Goal: Information Seeking & Learning: Check status

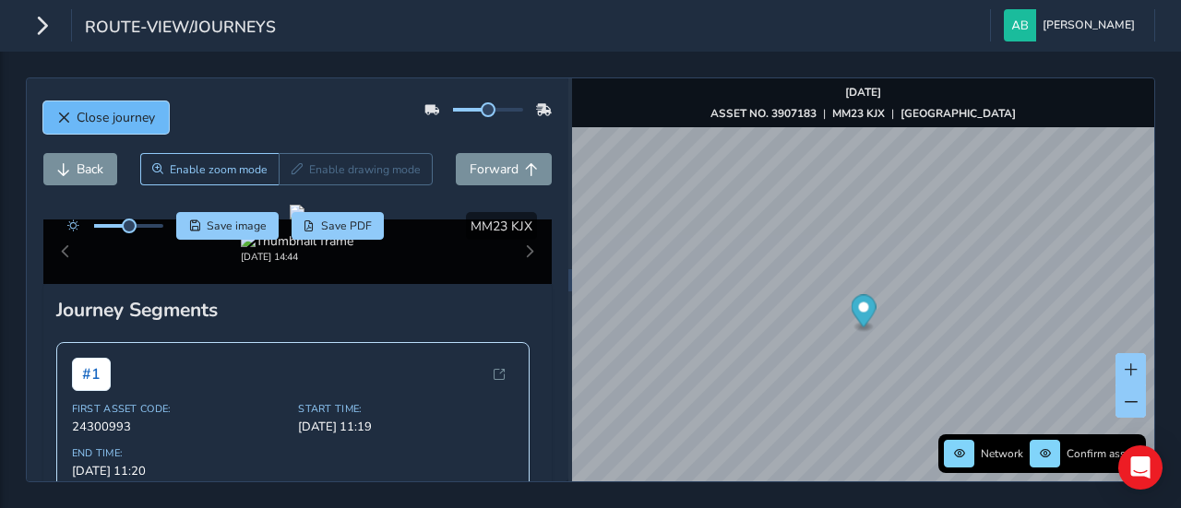
click at [83, 109] on span "Close journey" at bounding box center [116, 118] width 78 height 18
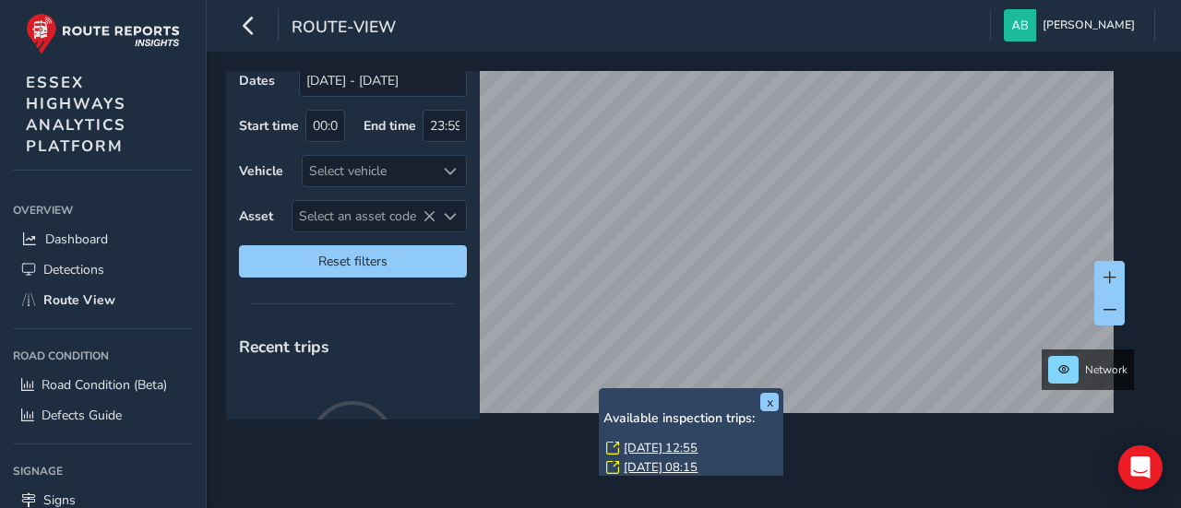
scroll to position [60, 0]
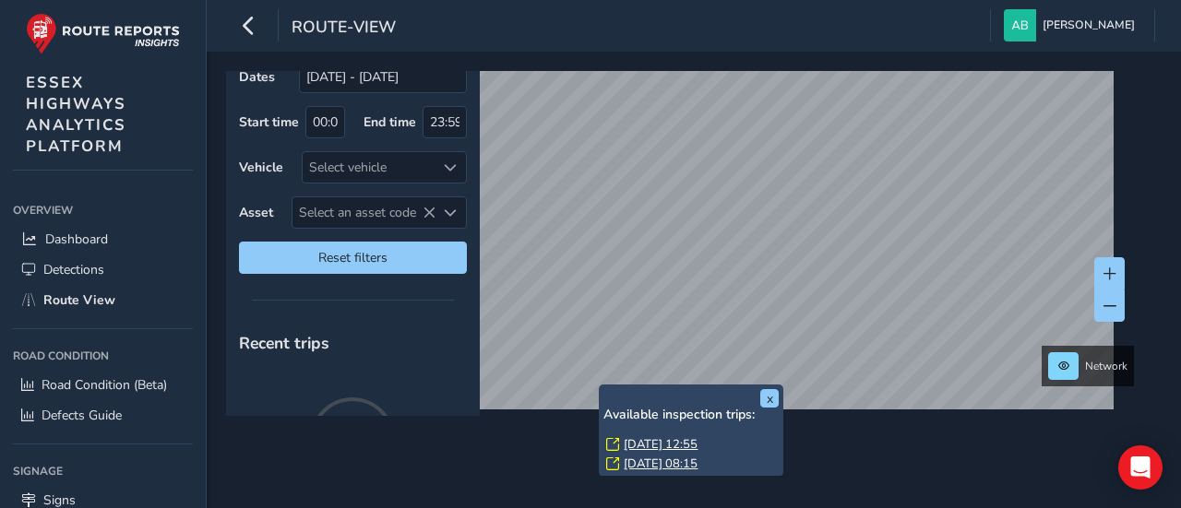
click at [685, 440] on link "[DATE] 12:55" at bounding box center [661, 444] width 74 height 17
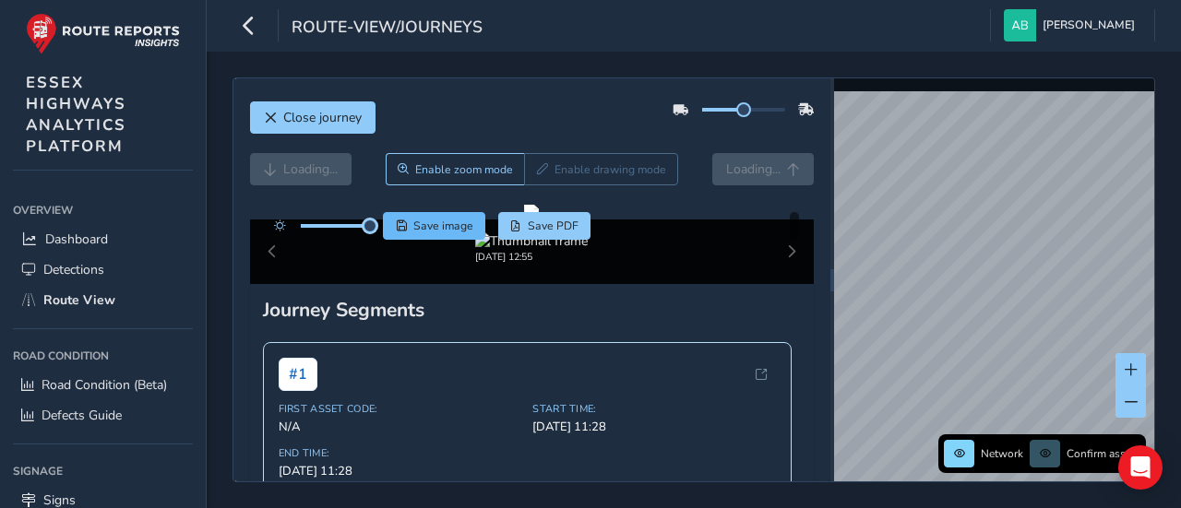
drag, startPoint x: 336, startPoint y: 229, endPoint x: 405, endPoint y: 228, distance: 69.2
click at [405, 228] on div "Save image Save PDF" at bounding box center [428, 226] width 327 height 28
click at [292, 168] on div "Loading... Enable zoom mode Enable drawing mode Loading..." at bounding box center [532, 169] width 565 height 32
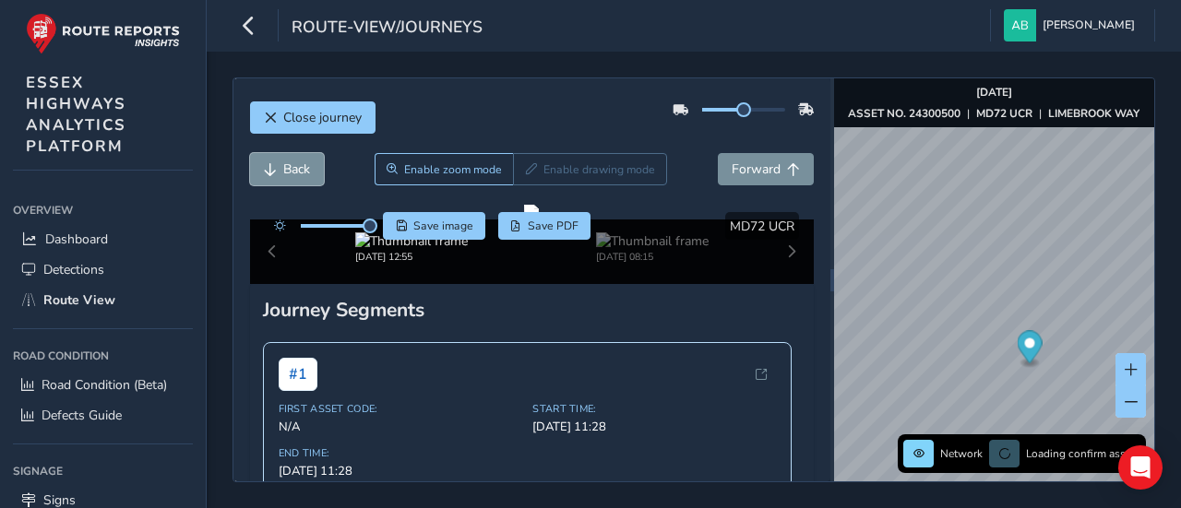
click at [292, 168] on span "Back" at bounding box center [296, 170] width 27 height 18
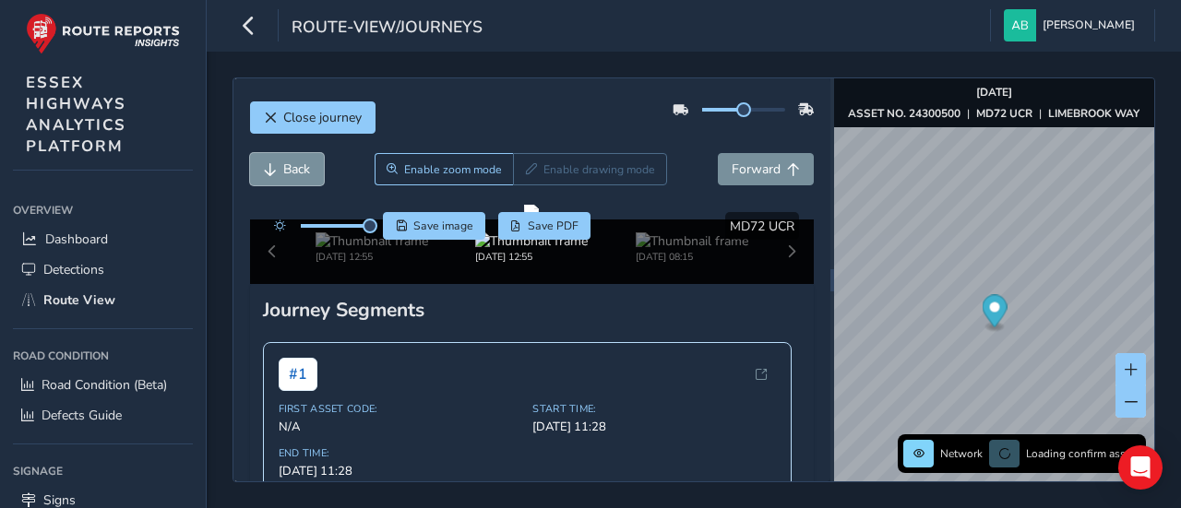
click at [292, 168] on span "Back" at bounding box center [296, 170] width 27 height 18
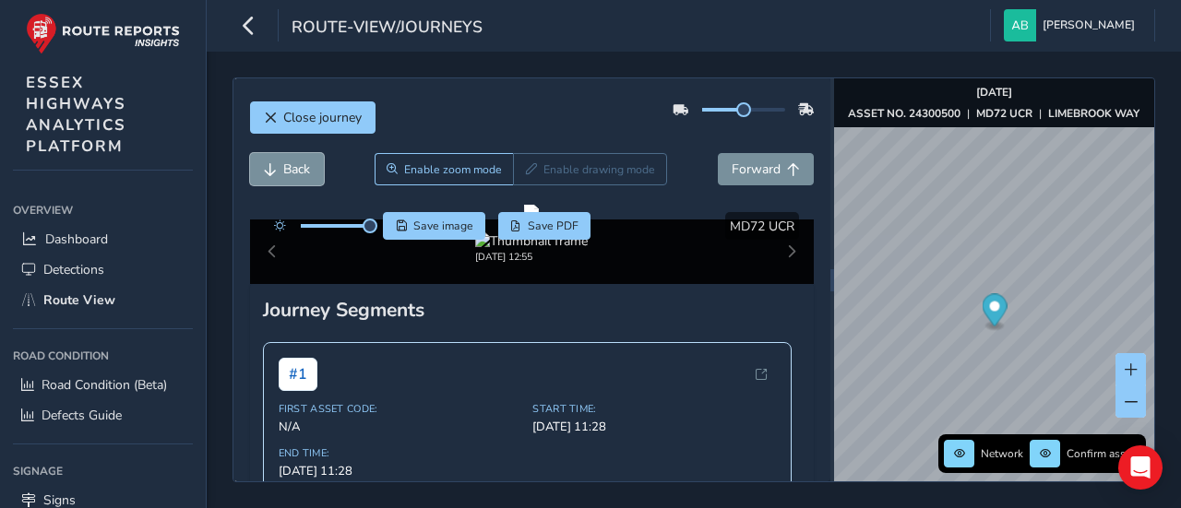
click at [292, 168] on span "Back" at bounding box center [296, 170] width 27 height 18
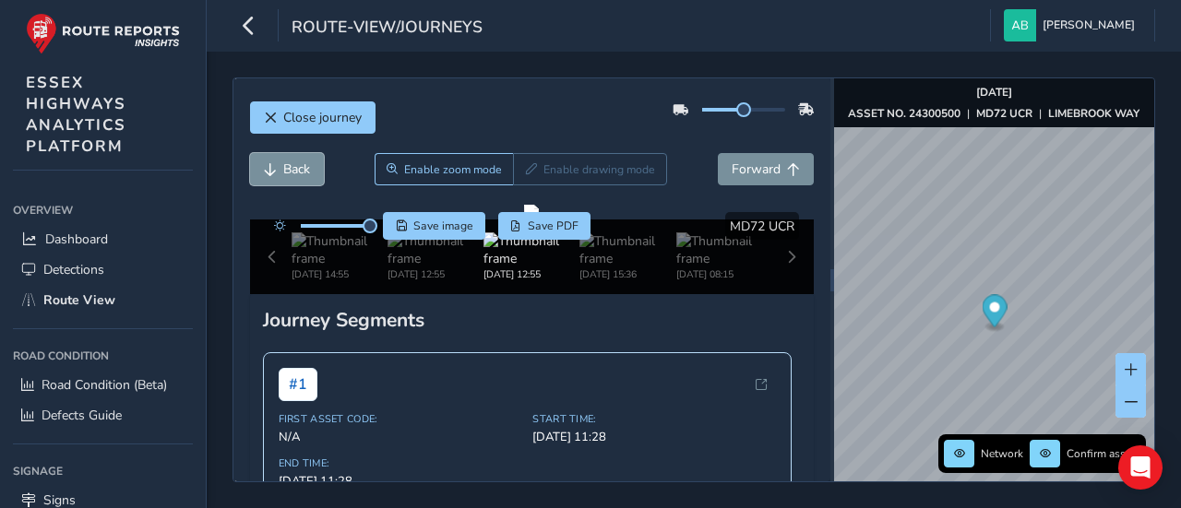
click at [292, 168] on span "Back" at bounding box center [296, 170] width 27 height 18
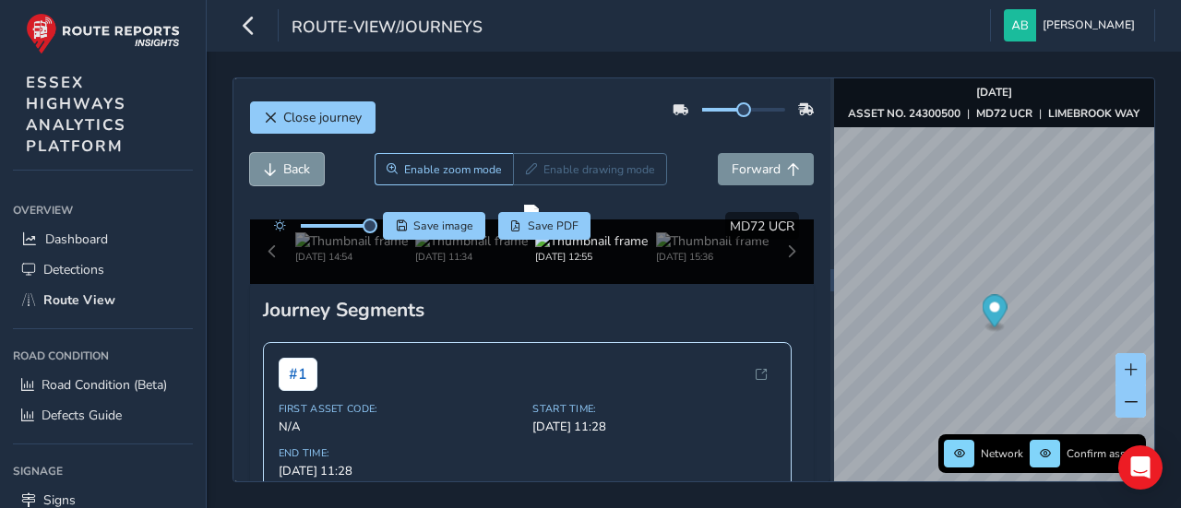
click at [292, 168] on span "Back" at bounding box center [296, 170] width 27 height 18
click at [761, 169] on span "Forward" at bounding box center [756, 170] width 49 height 18
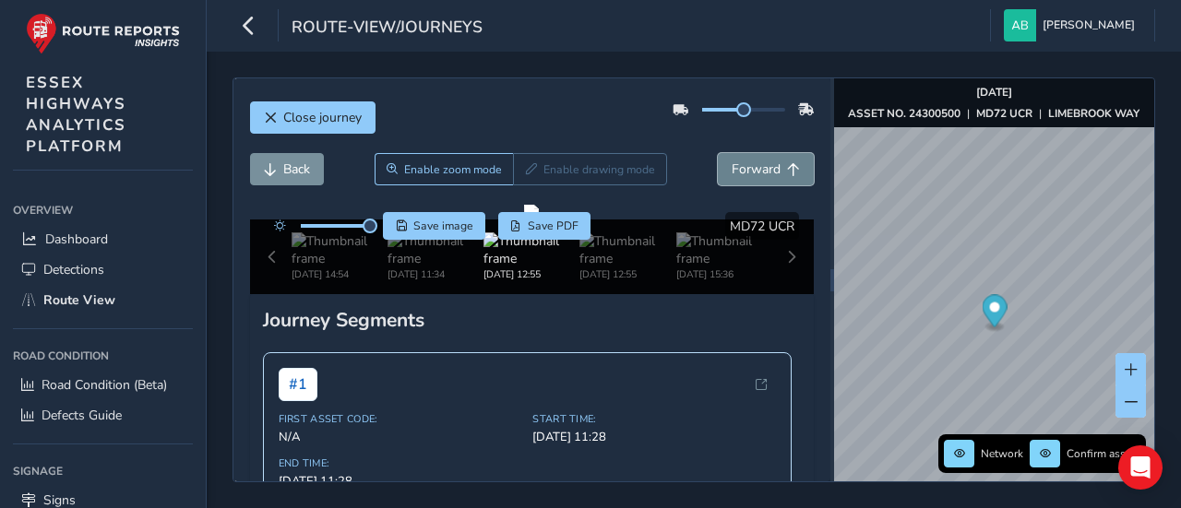
click at [761, 169] on span "Forward" at bounding box center [756, 170] width 49 height 18
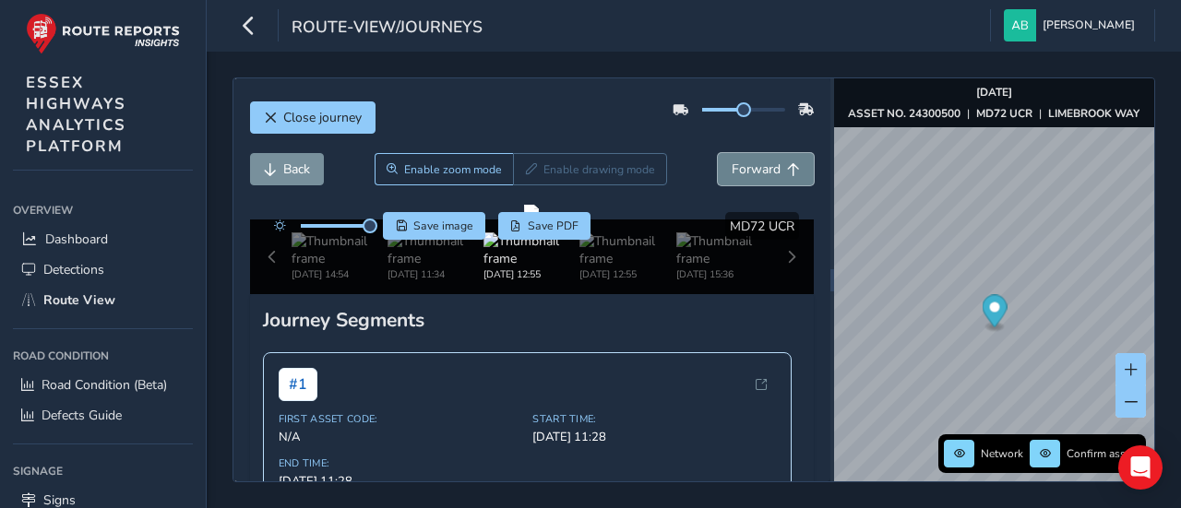
click at [761, 169] on span "Forward" at bounding box center [756, 170] width 49 height 18
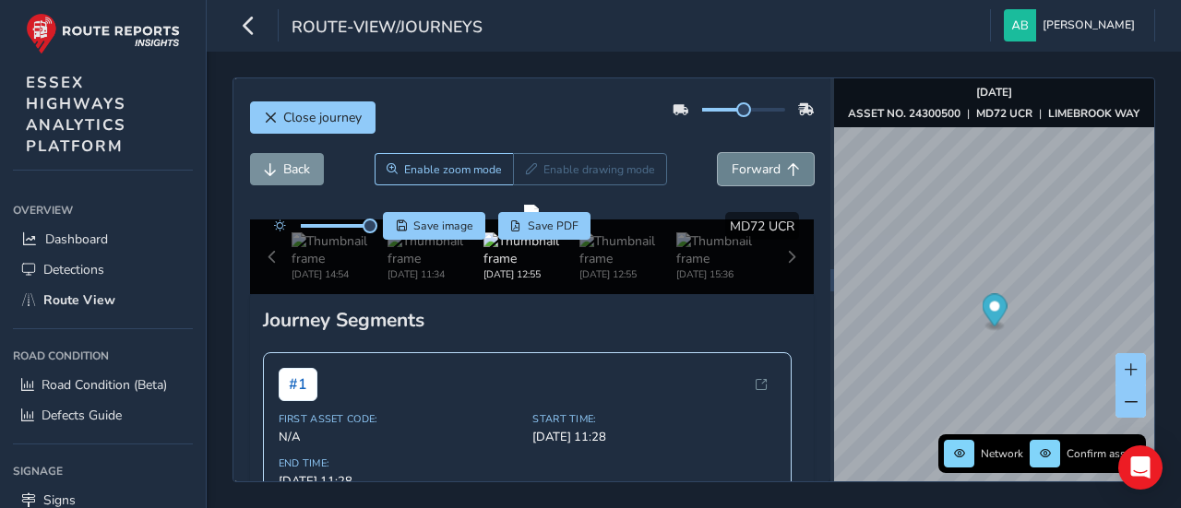
click at [761, 169] on span "Forward" at bounding box center [756, 170] width 49 height 18
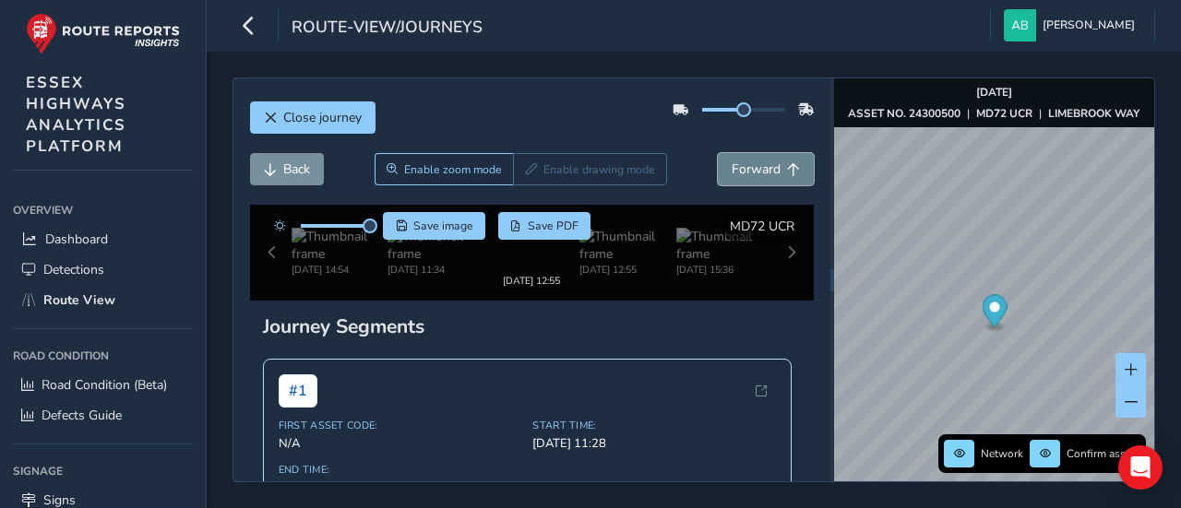
click at [761, 169] on span "Forward" at bounding box center [756, 170] width 49 height 18
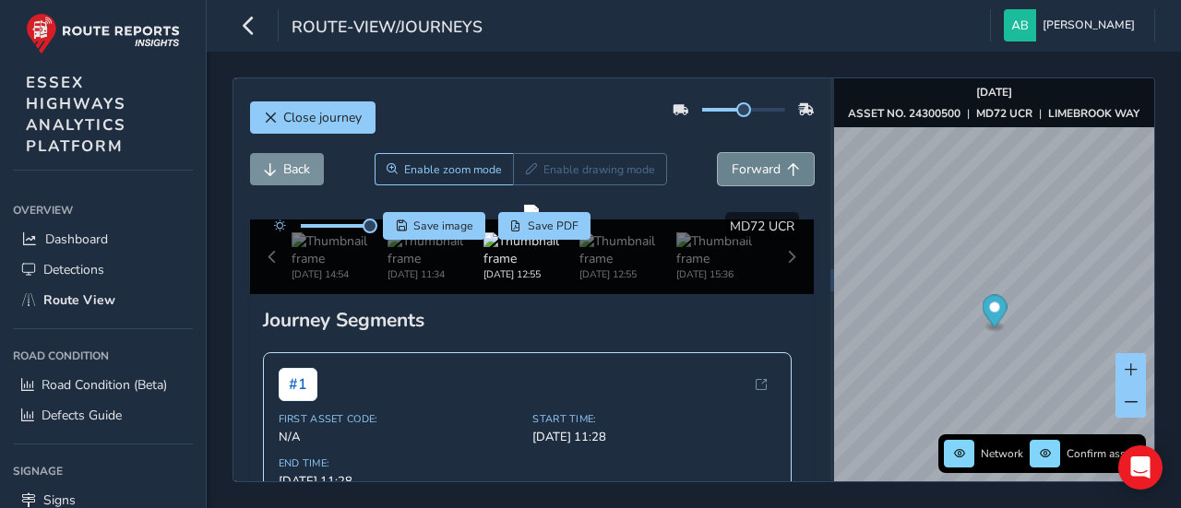
click at [761, 169] on span "Forward" at bounding box center [756, 170] width 49 height 18
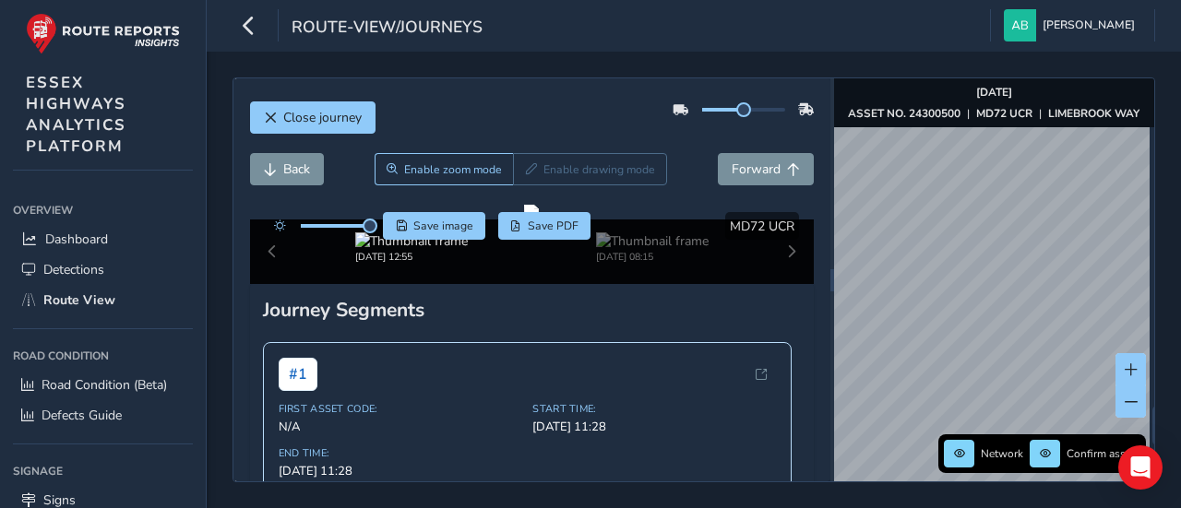
click at [1151, 305] on div "Close journey Back Enable zoom mode Enable drawing mode Forward Click and Drag …" at bounding box center [694, 280] width 923 height 405
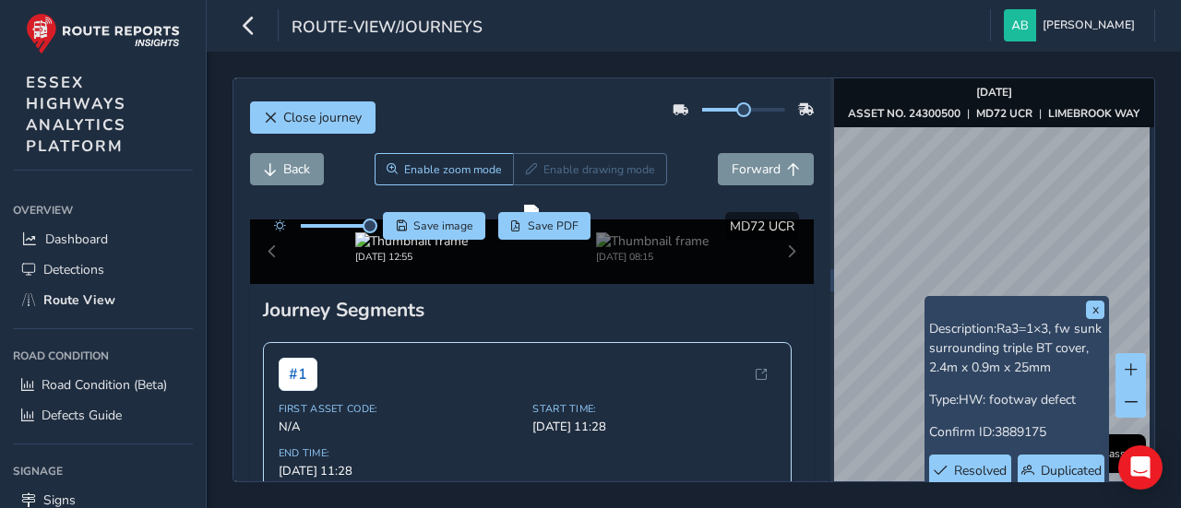
click at [973, 119] on div "x Description: Ra3=1×3, fw sunk surrounding triple BT cover, 2.4m x 0.9m x 25mm…" at bounding box center [994, 279] width 320 height 403
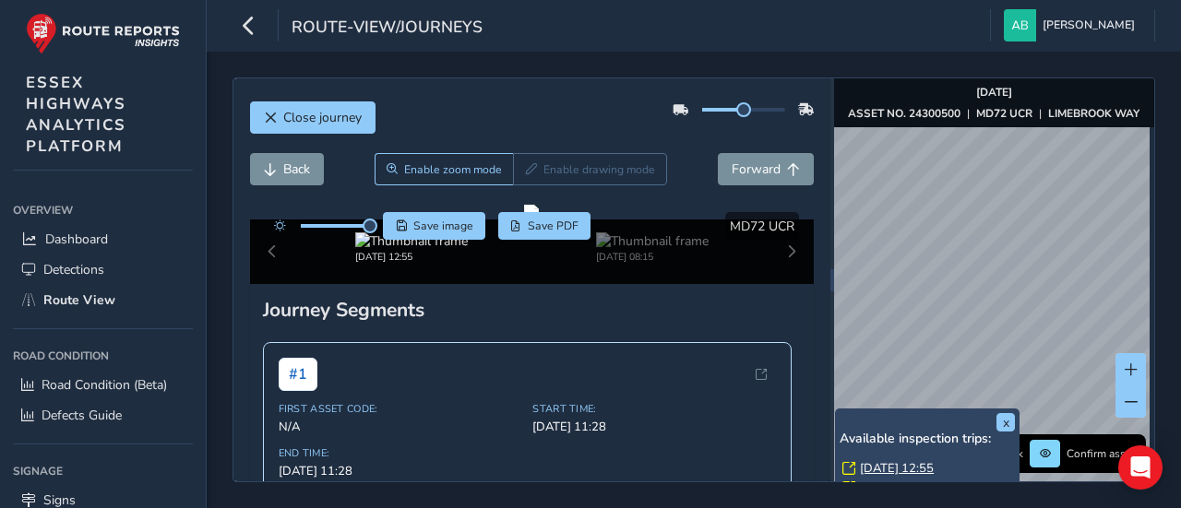
click at [879, 471] on link "[DATE] 12:55" at bounding box center [897, 468] width 74 height 17
click at [895, 469] on link "[DATE] 12:55" at bounding box center [897, 468] width 74 height 17
click at [902, 470] on link "[DATE] 12:55" at bounding box center [897, 468] width 74 height 17
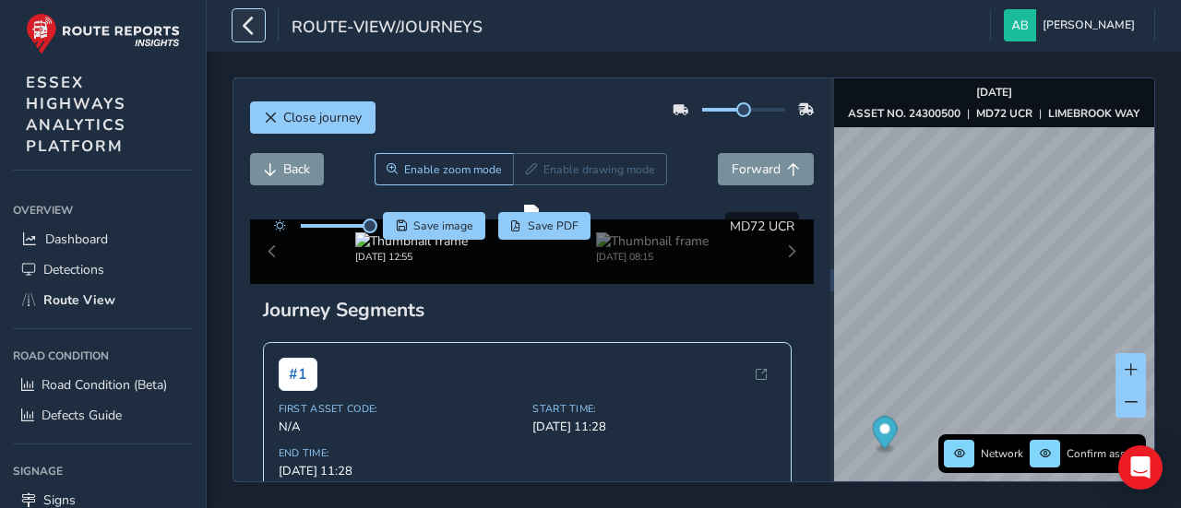
click at [246, 22] on icon "button" at bounding box center [248, 25] width 19 height 32
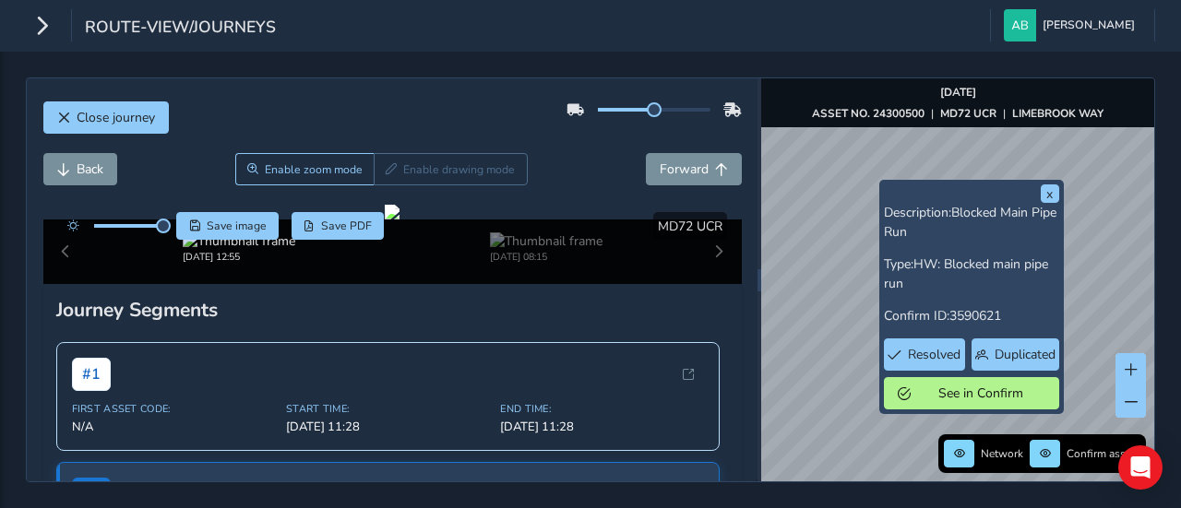
click at [1004, 243] on div "x Description: Blocked Main Pipe Run Type: HW: Blocked main pipe run Confirm ID…" at bounding box center [957, 279] width 393 height 403
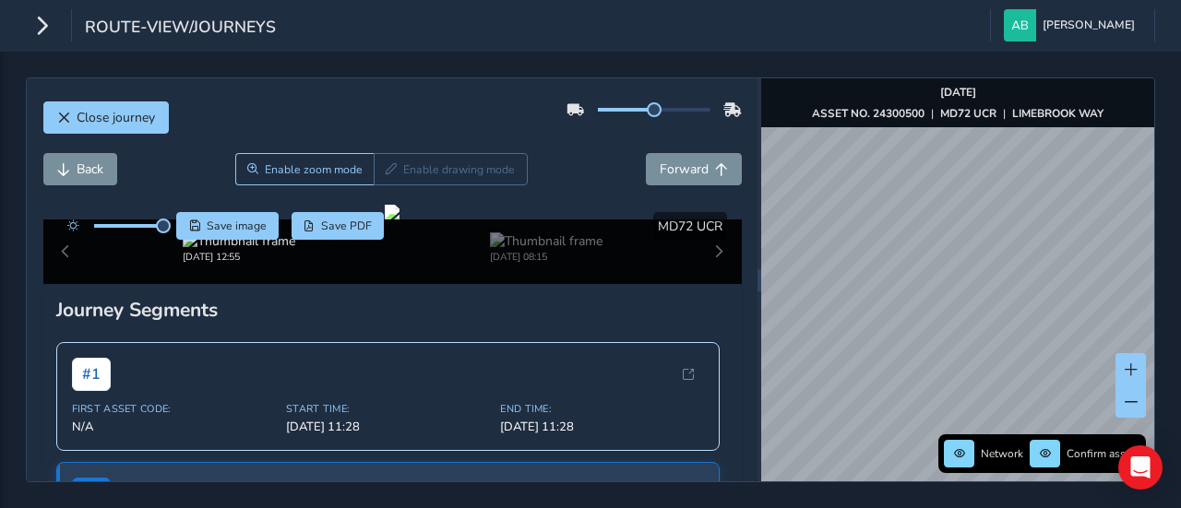
click at [1180, 287] on div "Close journey Back Enable zoom mode Enable drawing mode Forward Click and Drag …" at bounding box center [590, 280] width 1181 height 457
click at [1179, 308] on div "Close journey Back Enable zoom mode Enable drawing mode Forward Click and Drag …" at bounding box center [590, 280] width 1181 height 457
click at [1164, 293] on div "Close journey Back Enable zoom mode Enable drawing mode Forward Click and Drag …" at bounding box center [590, 280] width 1181 height 457
click at [776, 324] on div "Close journey Back Enable zoom mode Enable drawing mode Forward Click and Drag …" at bounding box center [590, 280] width 1181 height 457
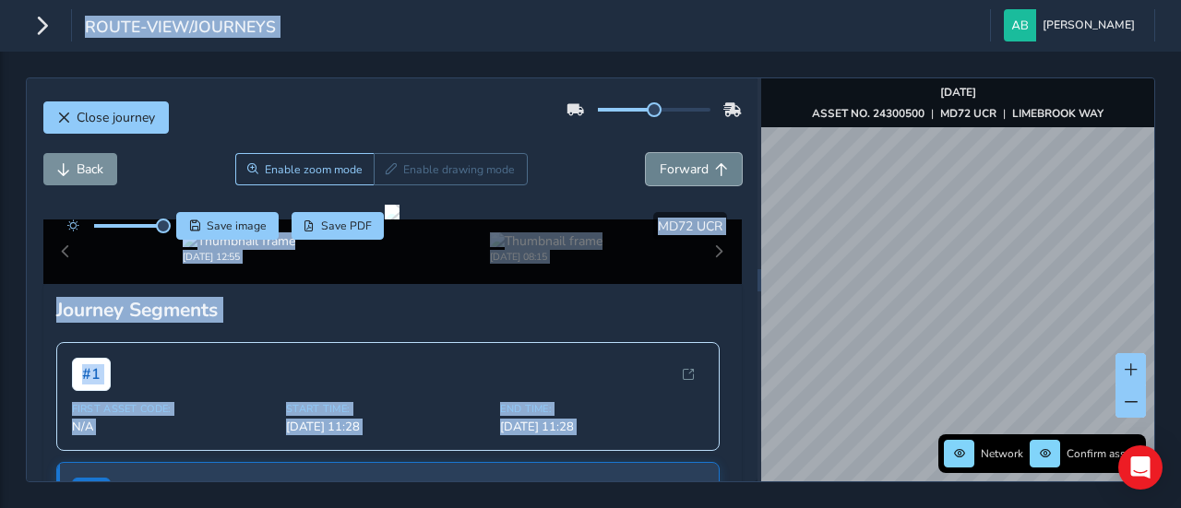
click at [698, 172] on button "Forward" at bounding box center [694, 169] width 96 height 32
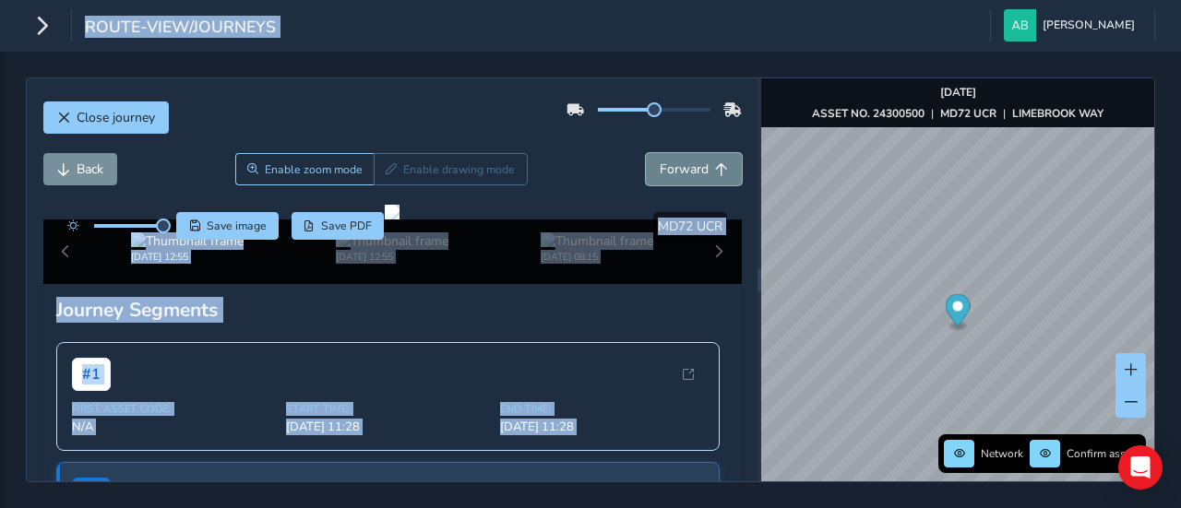
click at [698, 172] on button "Forward" at bounding box center [694, 169] width 96 height 32
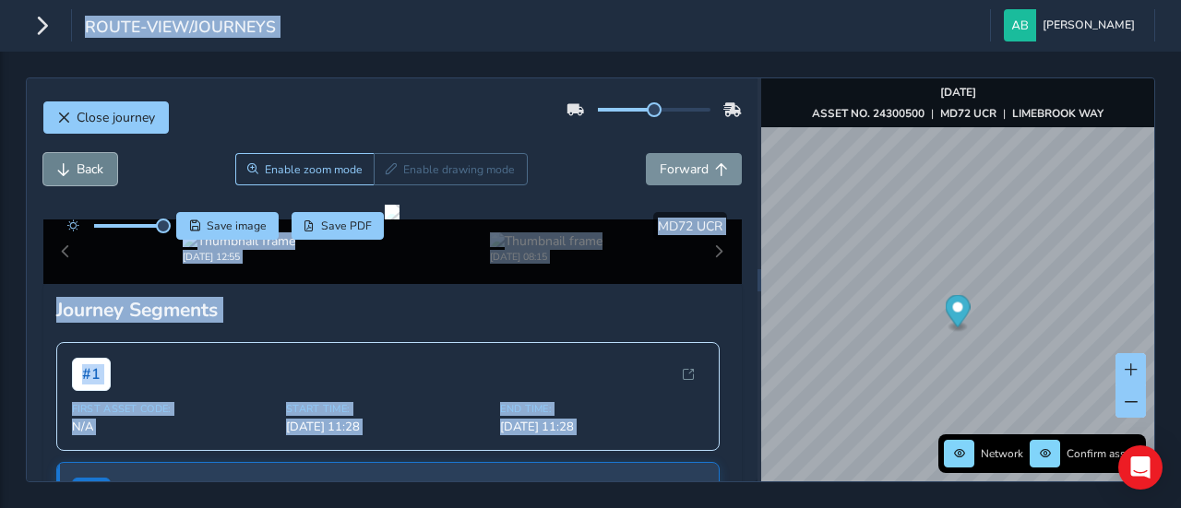
click at [79, 163] on span "Back" at bounding box center [90, 170] width 27 height 18
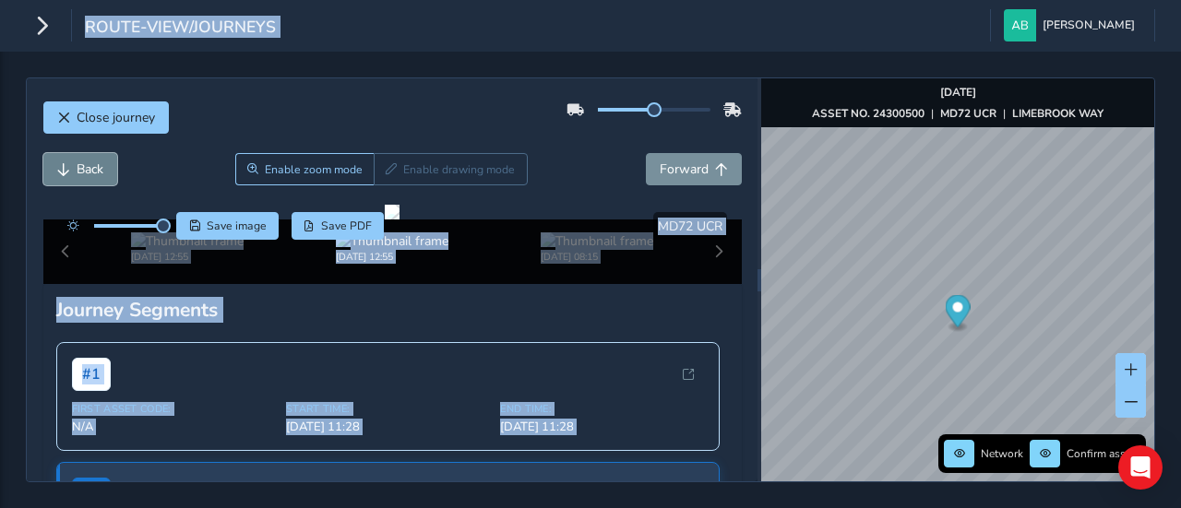
click at [79, 163] on span "Back" at bounding box center [90, 170] width 27 height 18
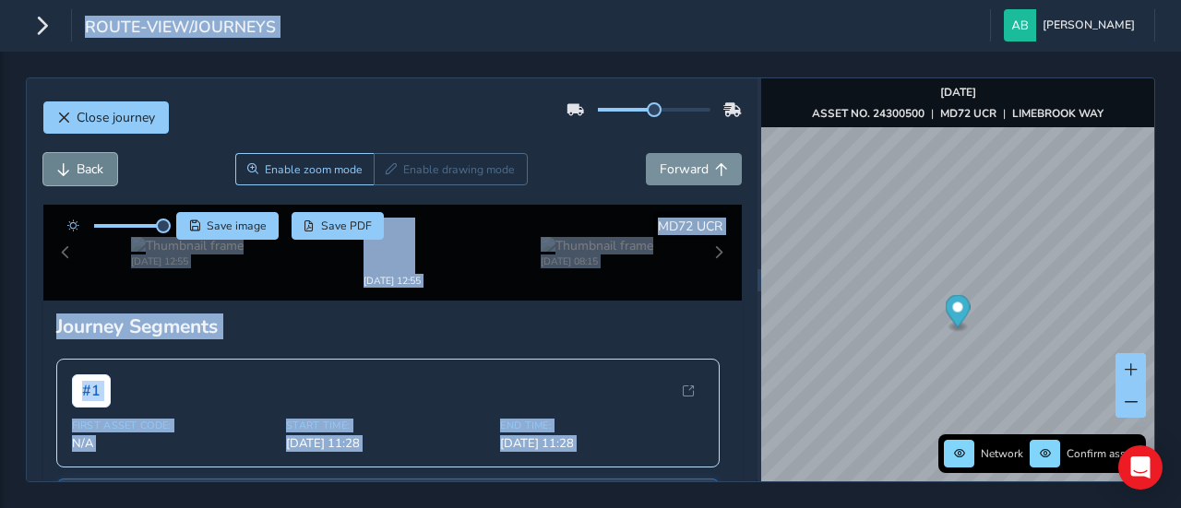
click at [79, 163] on span "Back" at bounding box center [90, 170] width 27 height 18
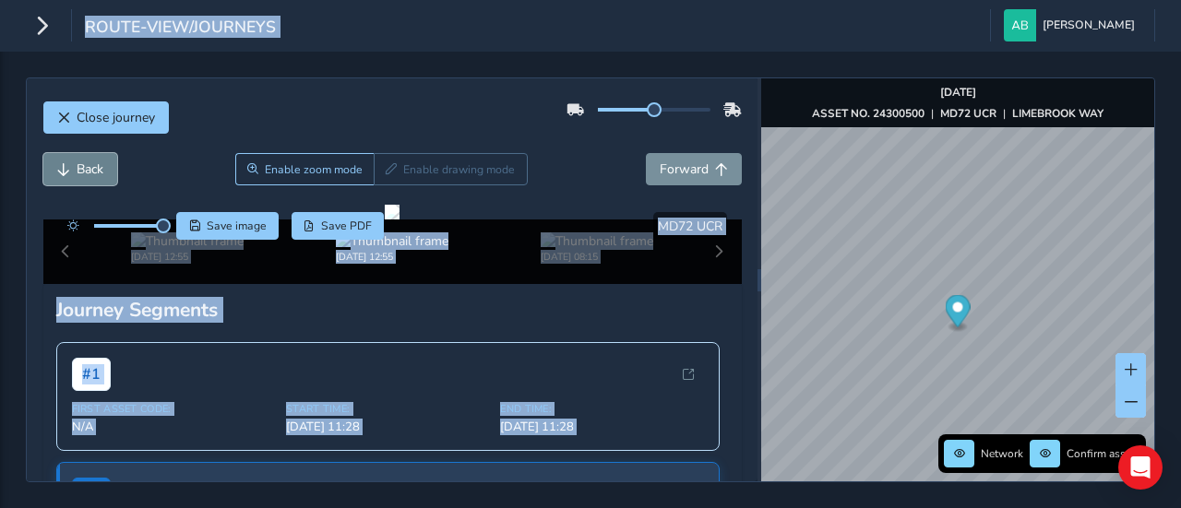
click at [79, 163] on span "Back" at bounding box center [90, 170] width 27 height 18
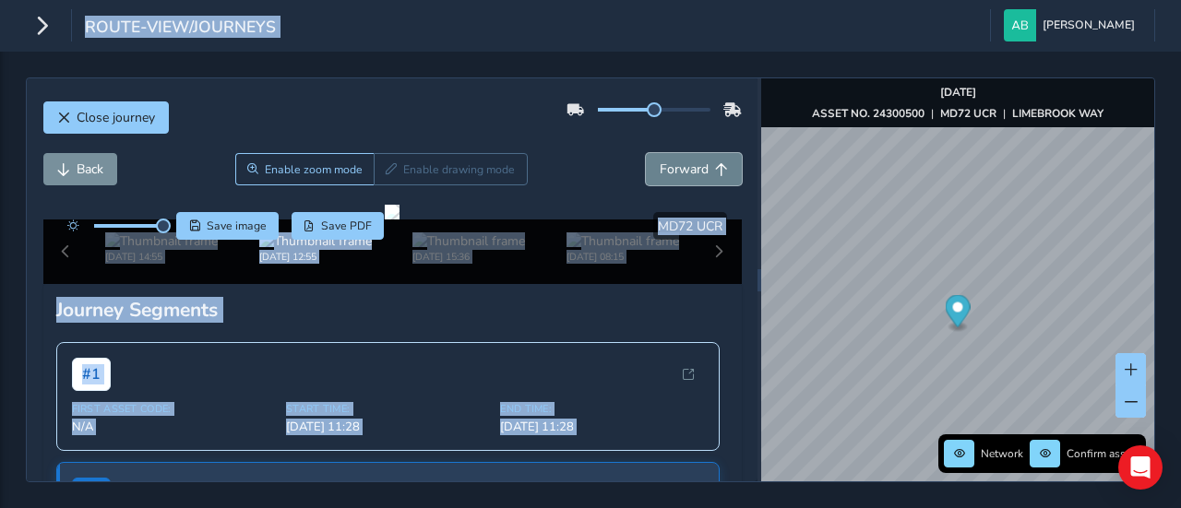
click at [664, 161] on span "Forward" at bounding box center [684, 170] width 49 height 18
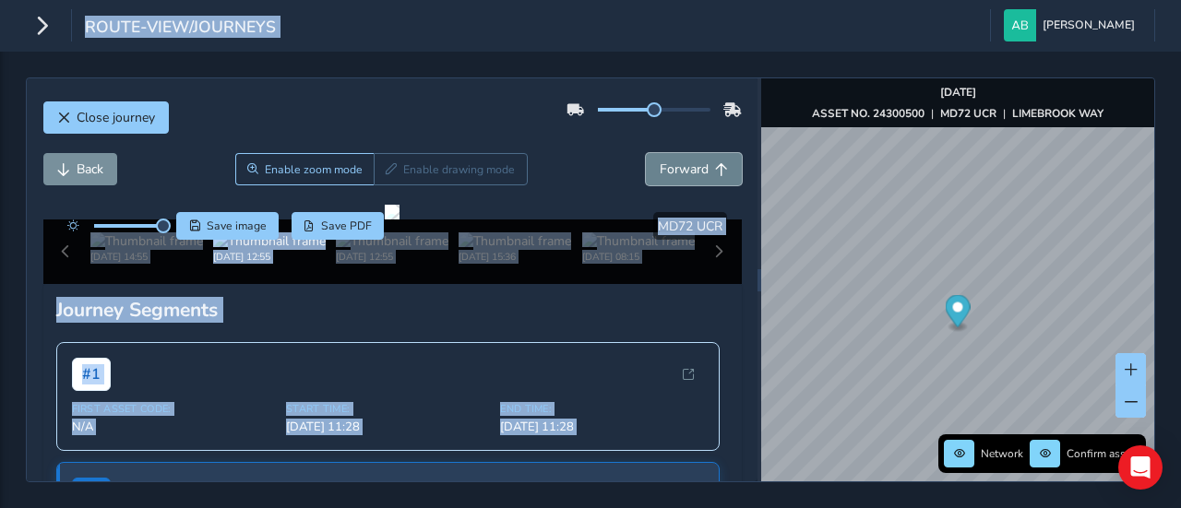
click at [664, 161] on span "Forward" at bounding box center [684, 170] width 49 height 18
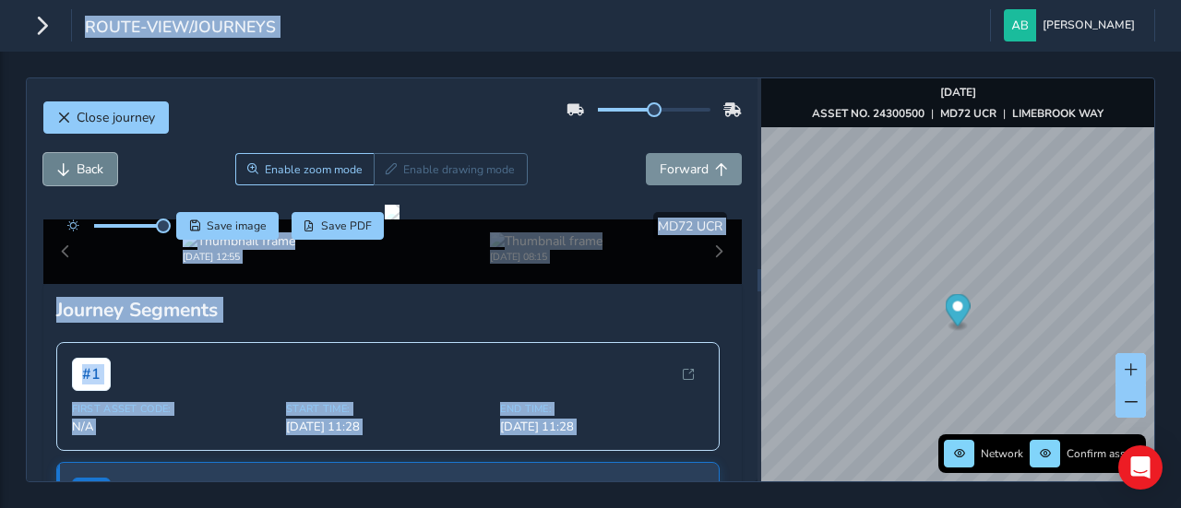
click at [86, 163] on span "Back" at bounding box center [90, 170] width 27 height 18
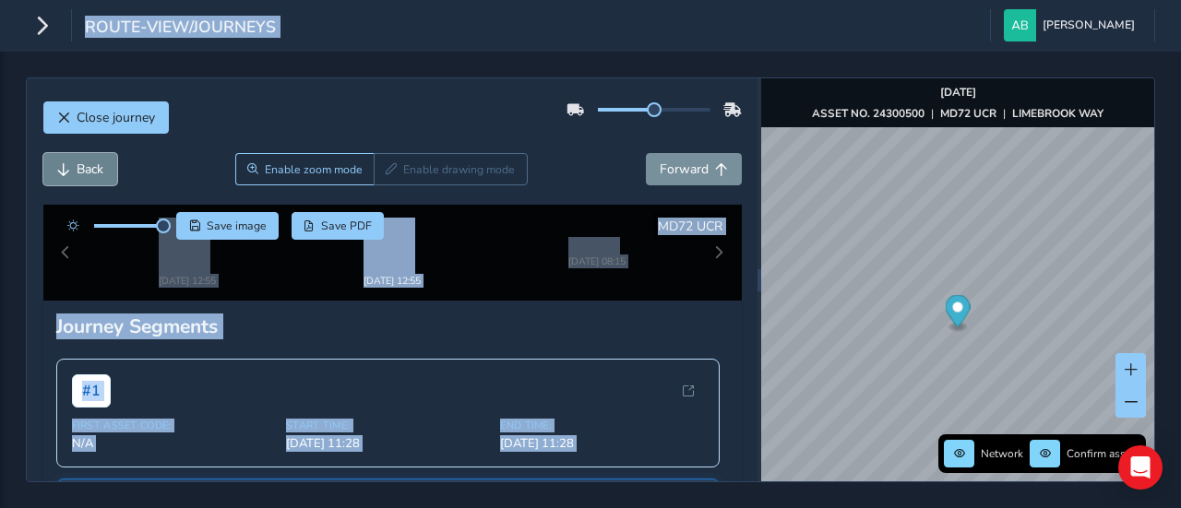
click at [86, 163] on span "Back" at bounding box center [90, 170] width 27 height 18
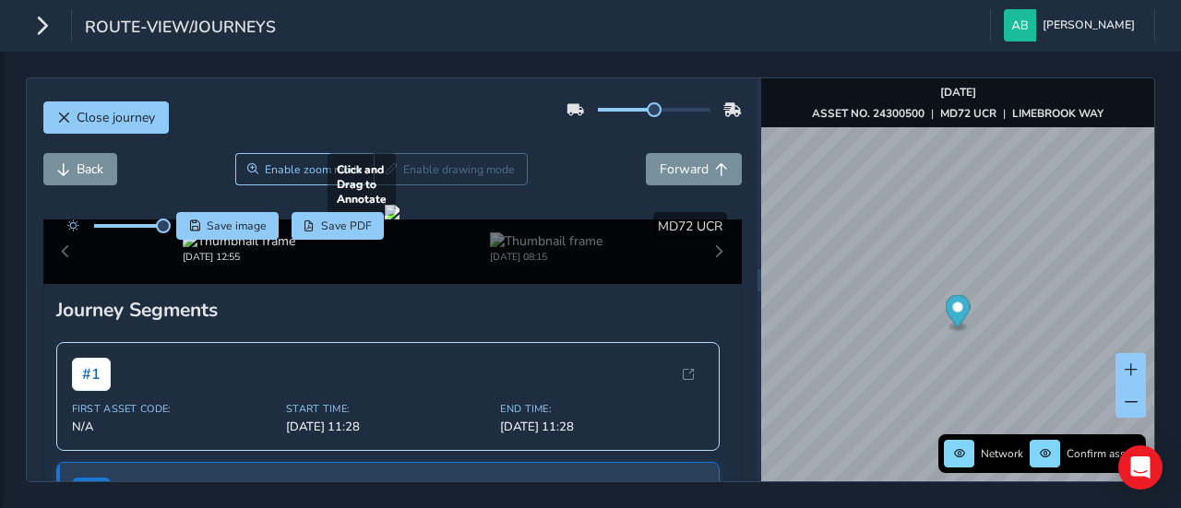
drag, startPoint x: 207, startPoint y: 352, endPoint x: 295, endPoint y: 338, distance: 89.7
click at [385, 220] on div at bounding box center [392, 212] width 15 height 15
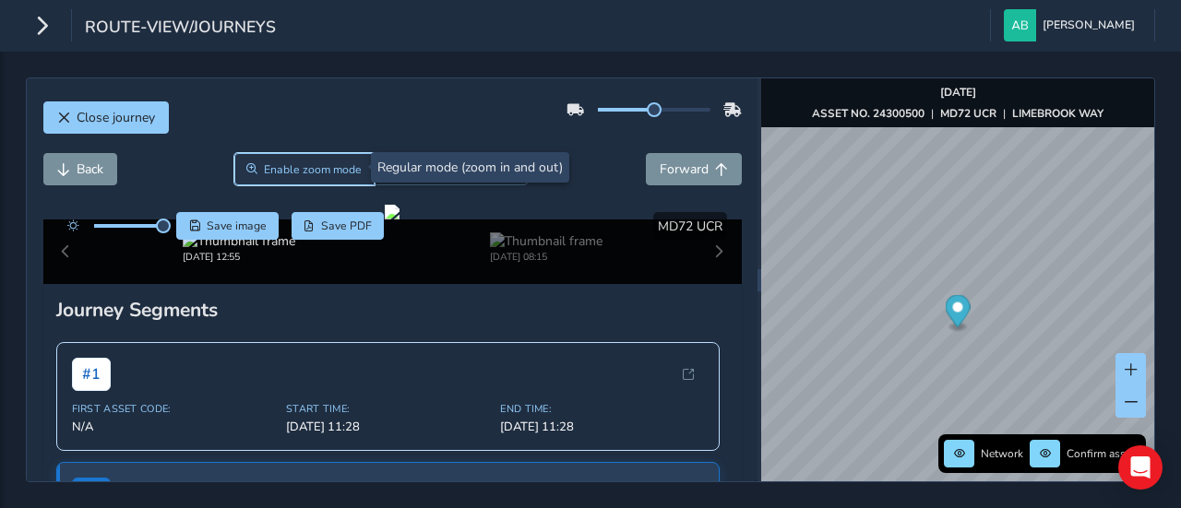
click at [271, 169] on span "Enable zoom mode" at bounding box center [313, 169] width 98 height 15
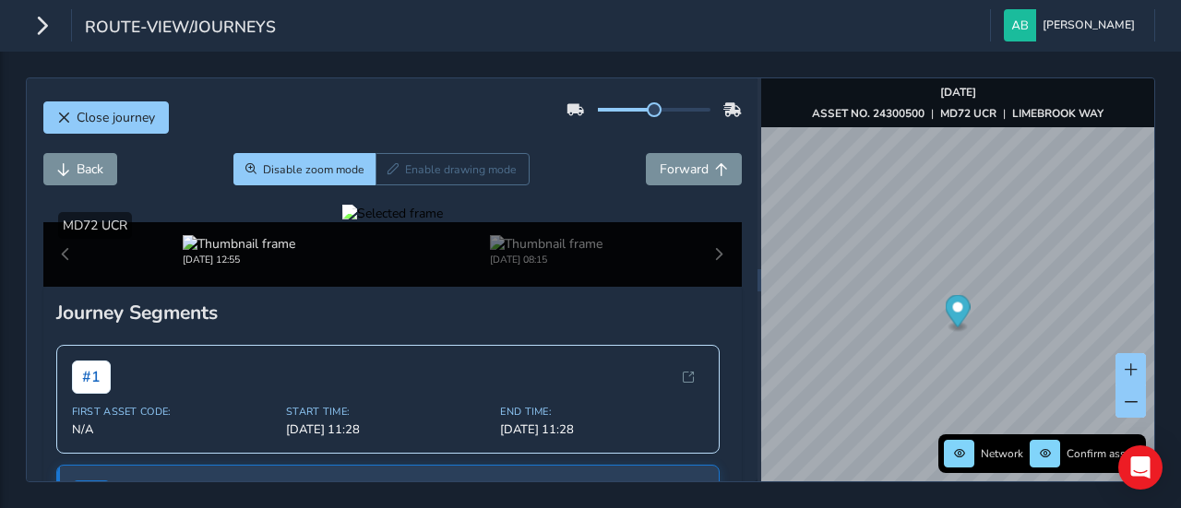
click at [342, 222] on div at bounding box center [392, 214] width 101 height 18
drag, startPoint x: 146, startPoint y: 375, endPoint x: 70, endPoint y: 390, distance: 77.3
drag, startPoint x: 412, startPoint y: 401, endPoint x: 166, endPoint y: 357, distance: 249.4
click at [342, 222] on div at bounding box center [392, 214] width 101 height 18
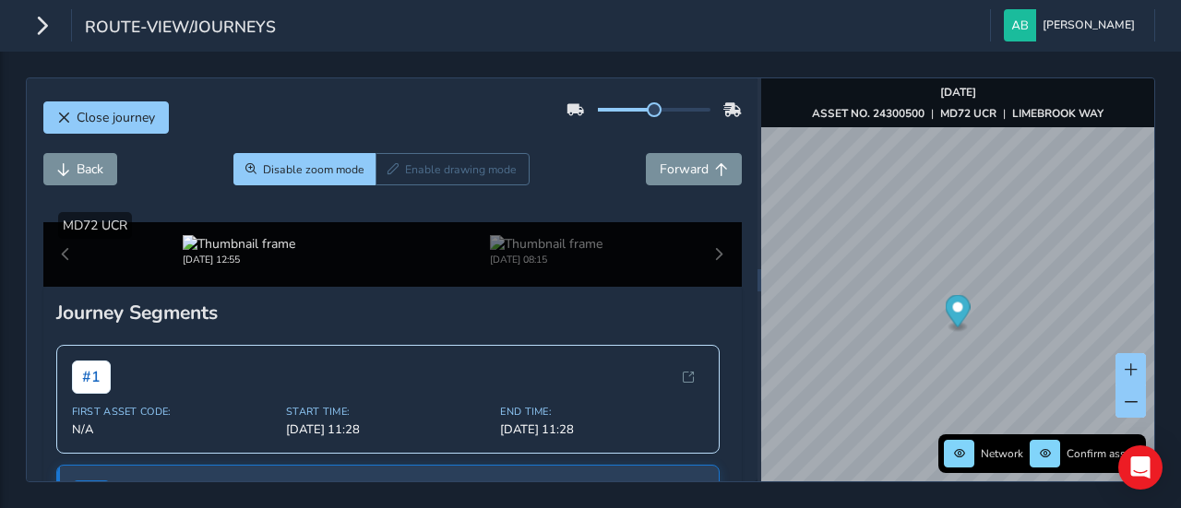
drag, startPoint x: 412, startPoint y: 383, endPoint x: 209, endPoint y: 356, distance: 204.8
click at [209, 356] on img at bounding box center [845, 481] width 2657 height 1495
click at [443, 222] on div at bounding box center [392, 214] width 101 height 18
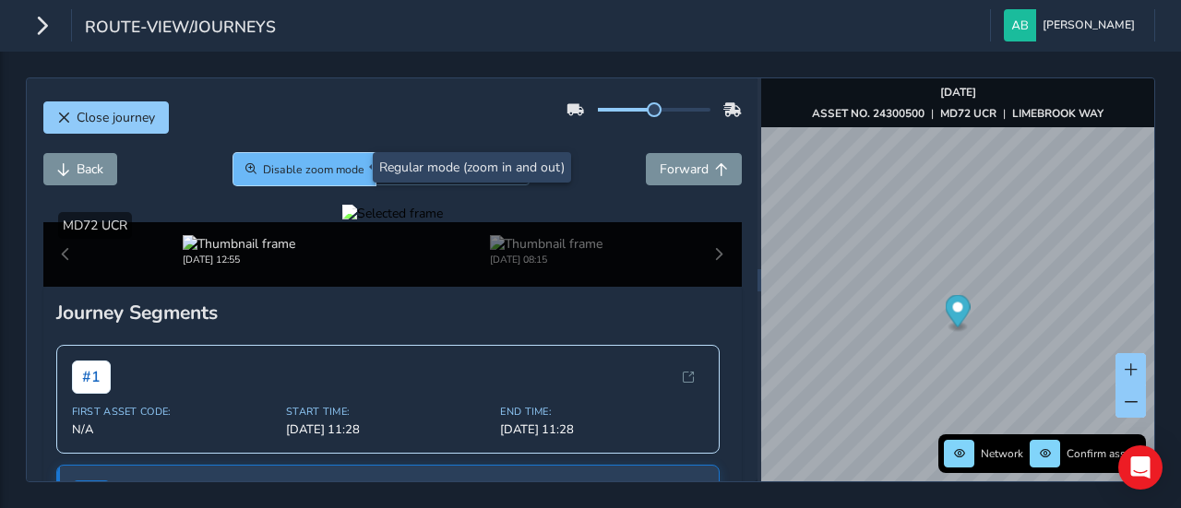
click at [320, 182] on button "Disable zoom mode" at bounding box center [304, 169] width 143 height 32
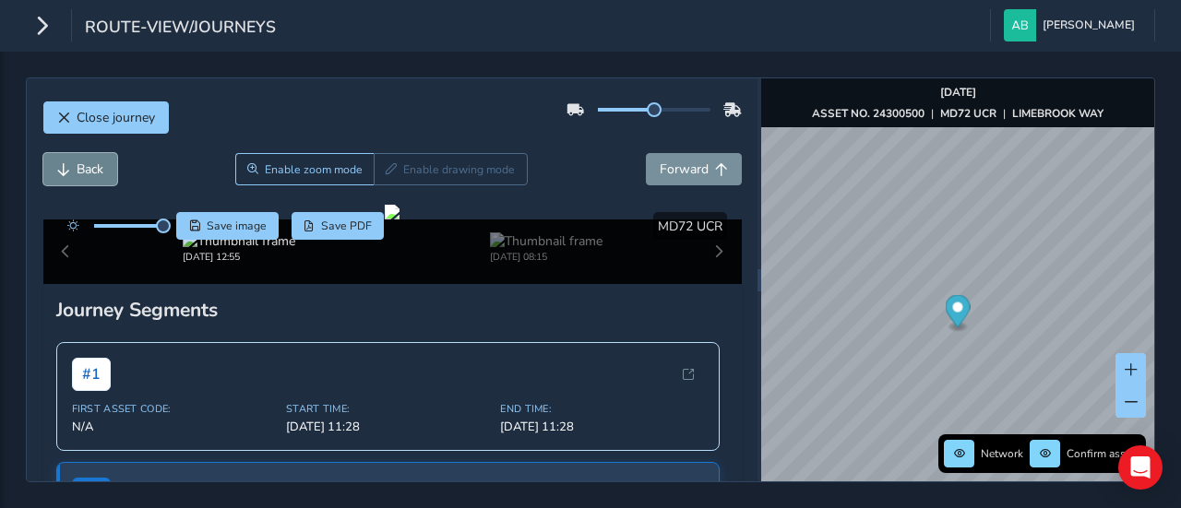
click at [66, 163] on span "Back" at bounding box center [63, 169] width 13 height 13
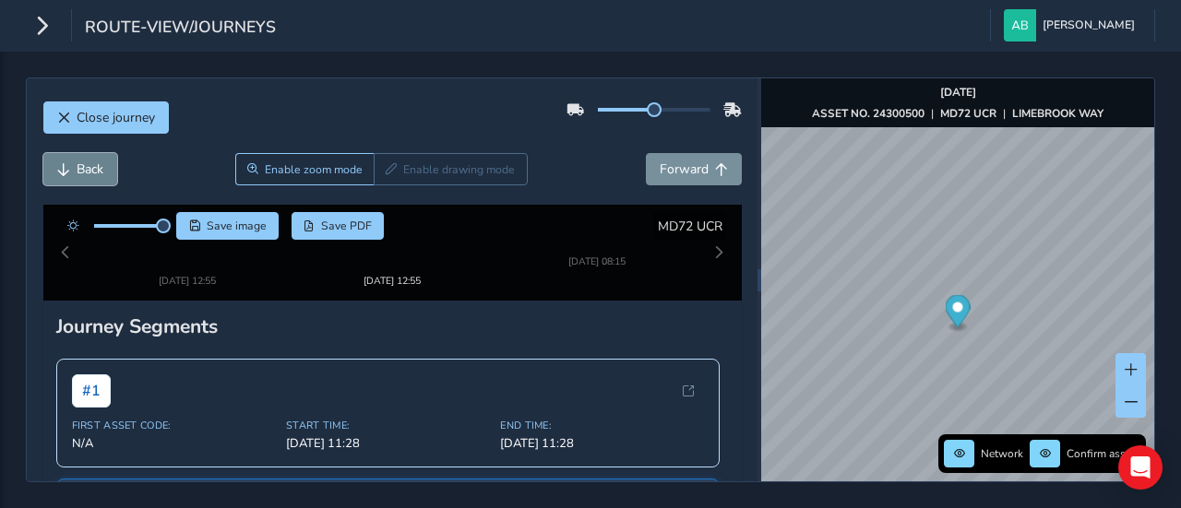
click at [66, 163] on span "Back" at bounding box center [63, 169] width 13 height 13
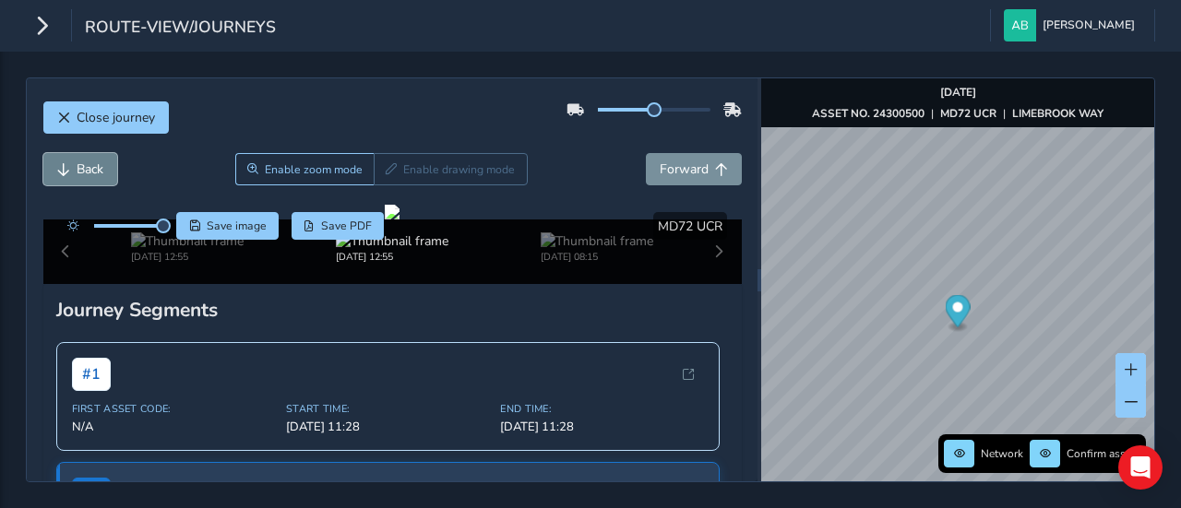
click at [66, 163] on span "Back" at bounding box center [63, 169] width 13 height 13
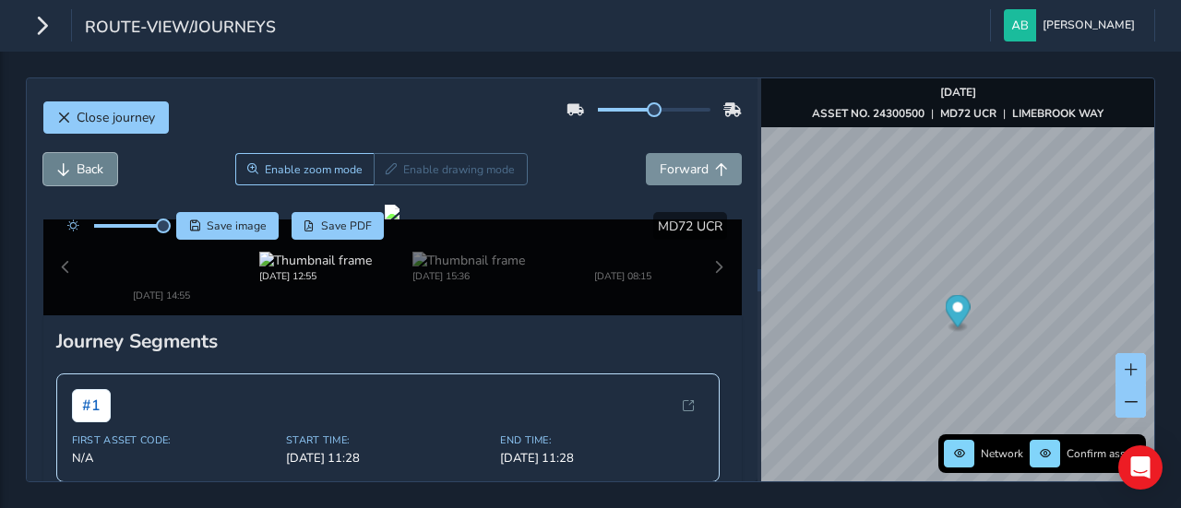
click at [66, 163] on span "Back" at bounding box center [63, 169] width 13 height 13
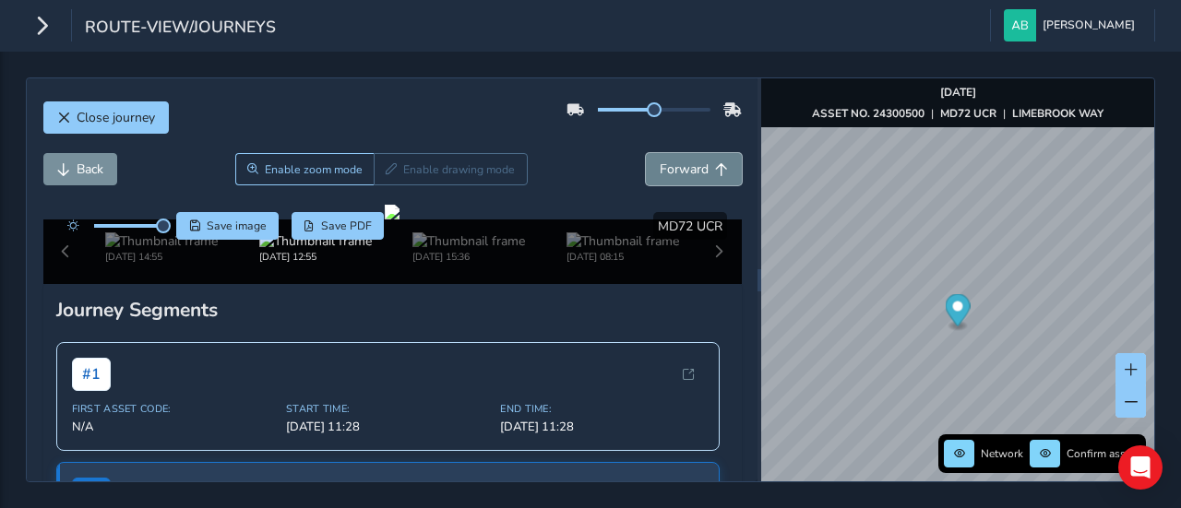
click at [675, 173] on span "Forward" at bounding box center [684, 170] width 49 height 18
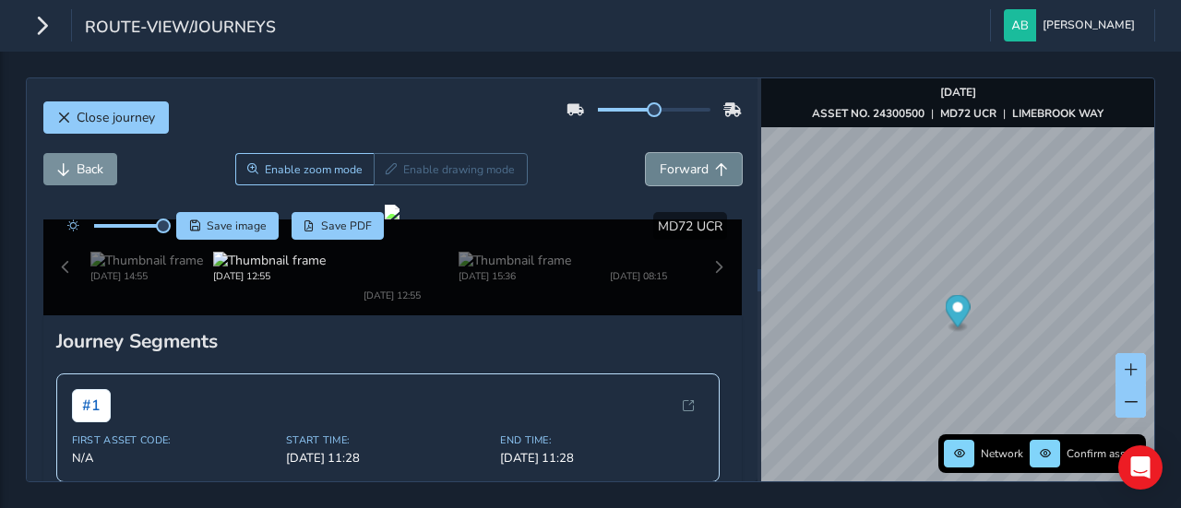
click at [675, 173] on span "Forward" at bounding box center [684, 170] width 49 height 18
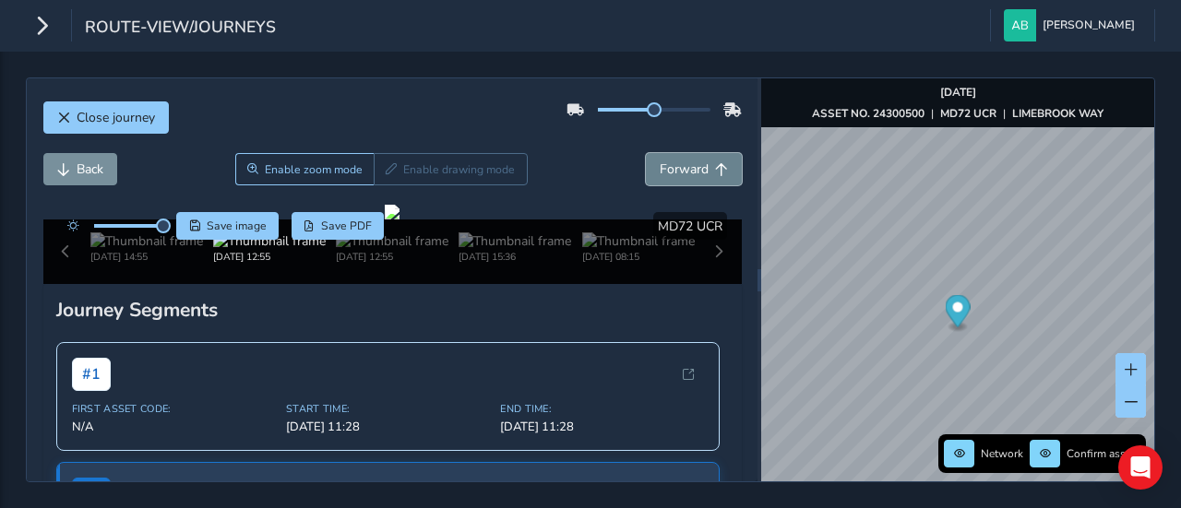
click at [675, 173] on span "Forward" at bounding box center [684, 170] width 49 height 18
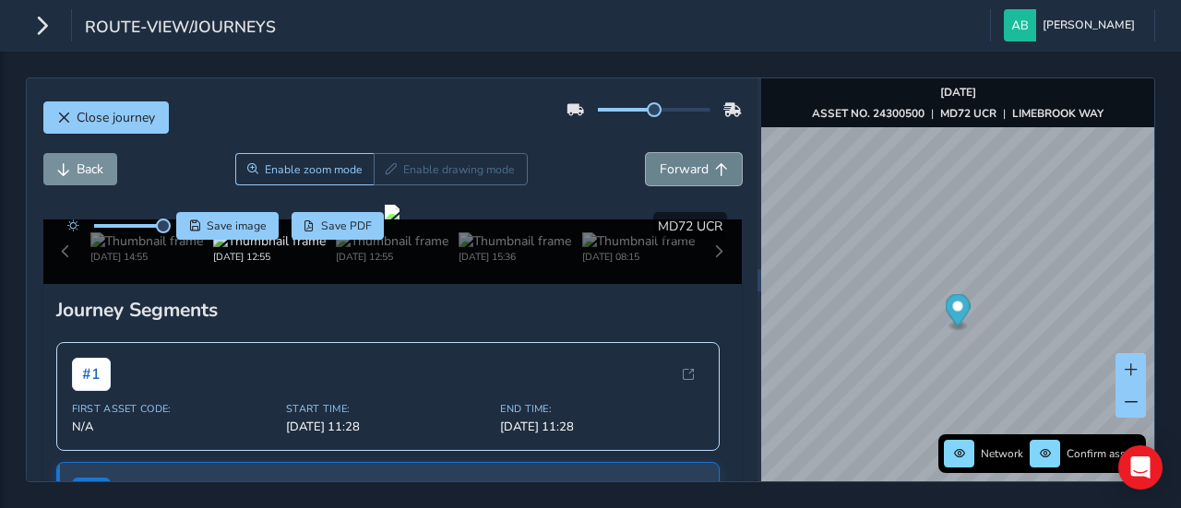
click at [675, 173] on span "Forward" at bounding box center [684, 170] width 49 height 18
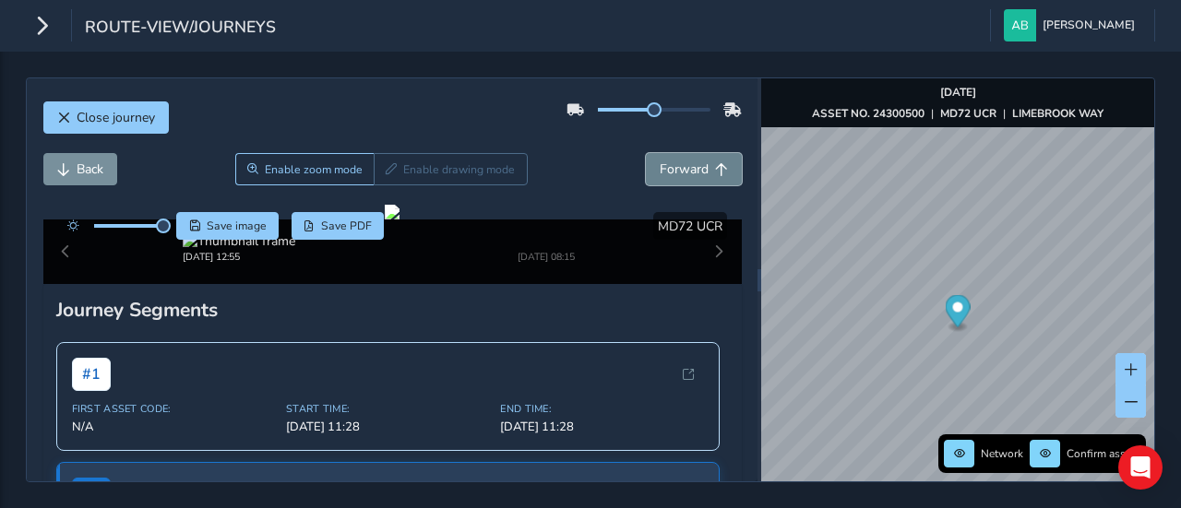
click at [675, 173] on span "Forward" at bounding box center [684, 170] width 49 height 18
click at [1155, 270] on div "Close journey Back Enable zoom mode Enable drawing mode Forward Click and Drag …" at bounding box center [590, 280] width 1181 height 457
click at [747, 295] on div "Close journey Back Enable zoom mode Enable drawing mode Forward Click and Drag …" at bounding box center [590, 280] width 1129 height 405
click at [677, 170] on span "Forward" at bounding box center [684, 170] width 49 height 18
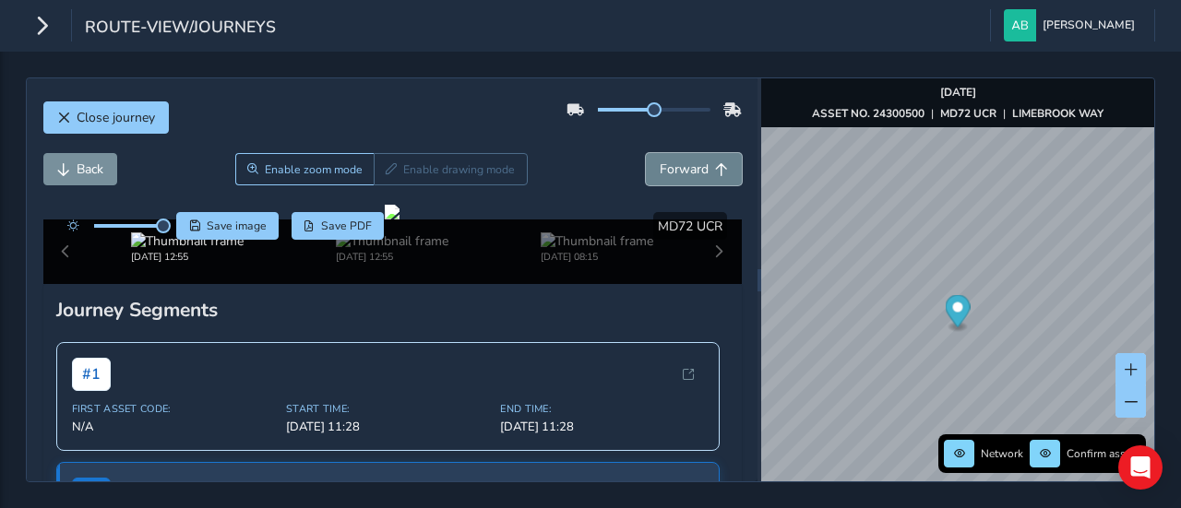
click at [677, 170] on span "Forward" at bounding box center [684, 170] width 49 height 18
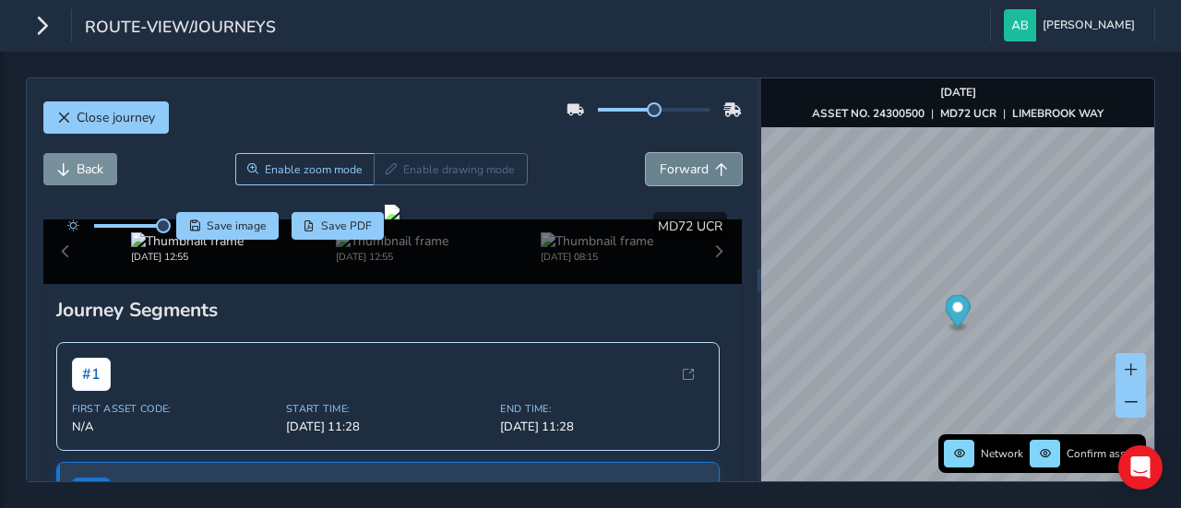
click at [677, 170] on span "Forward" at bounding box center [684, 170] width 49 height 18
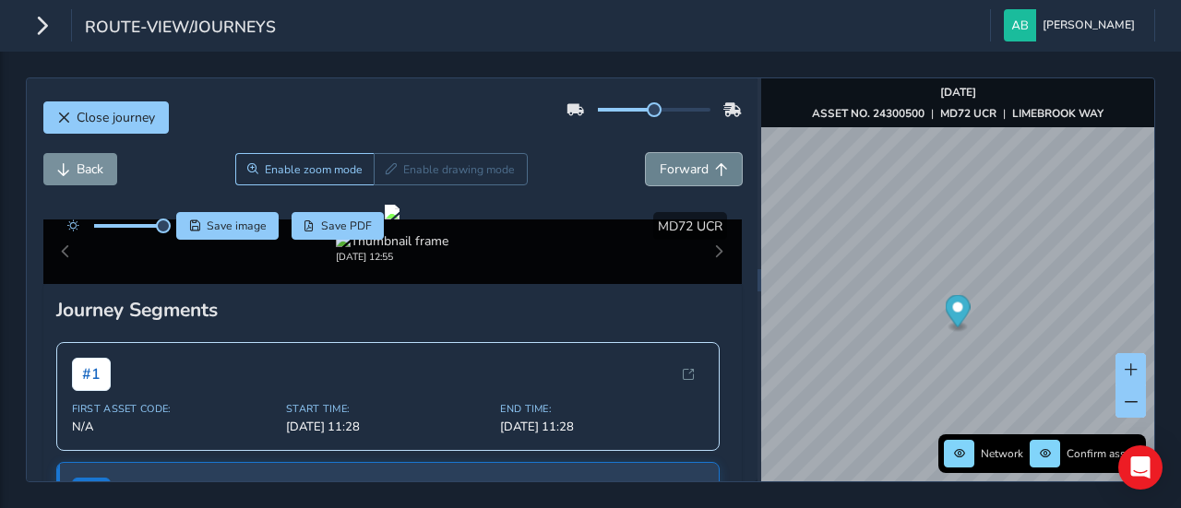
click at [677, 170] on span "Forward" at bounding box center [684, 170] width 49 height 18
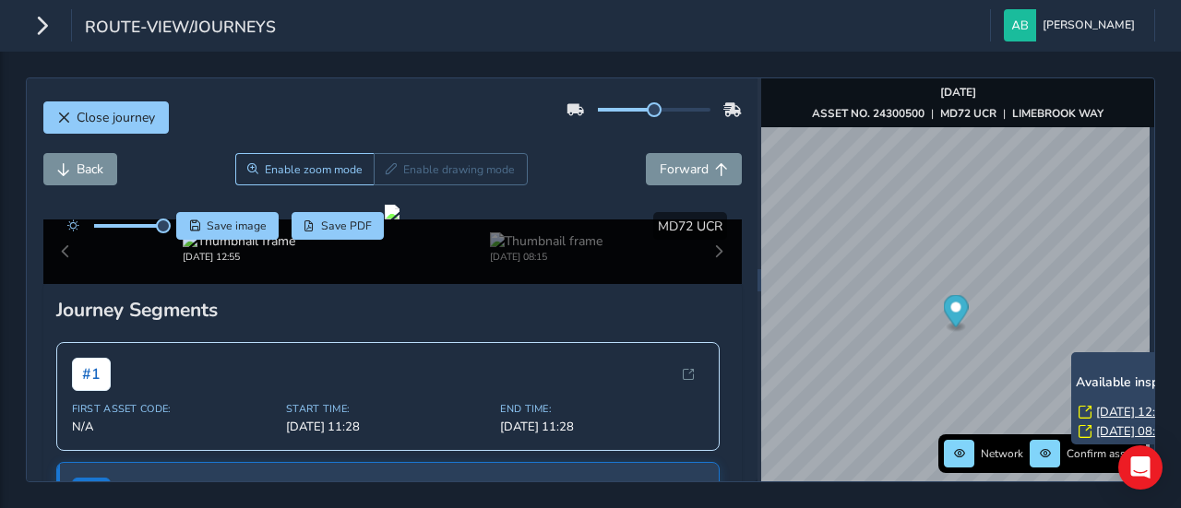
click at [1122, 406] on link "[DATE] 12:57" at bounding box center [1133, 412] width 74 height 17
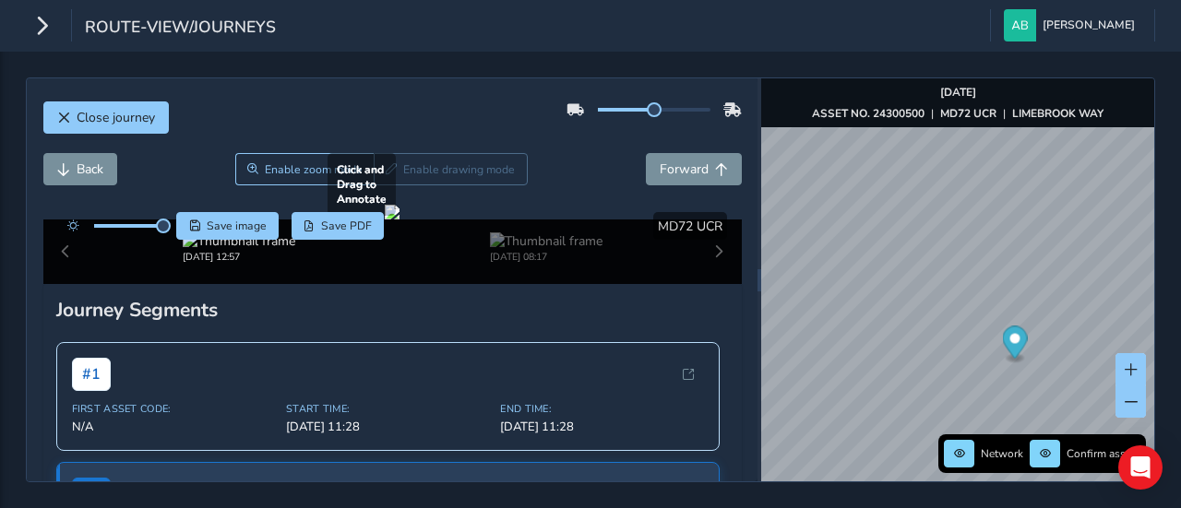
click at [397, 220] on div at bounding box center [392, 212] width 15 height 15
click at [79, 168] on span "Back" at bounding box center [90, 170] width 27 height 18
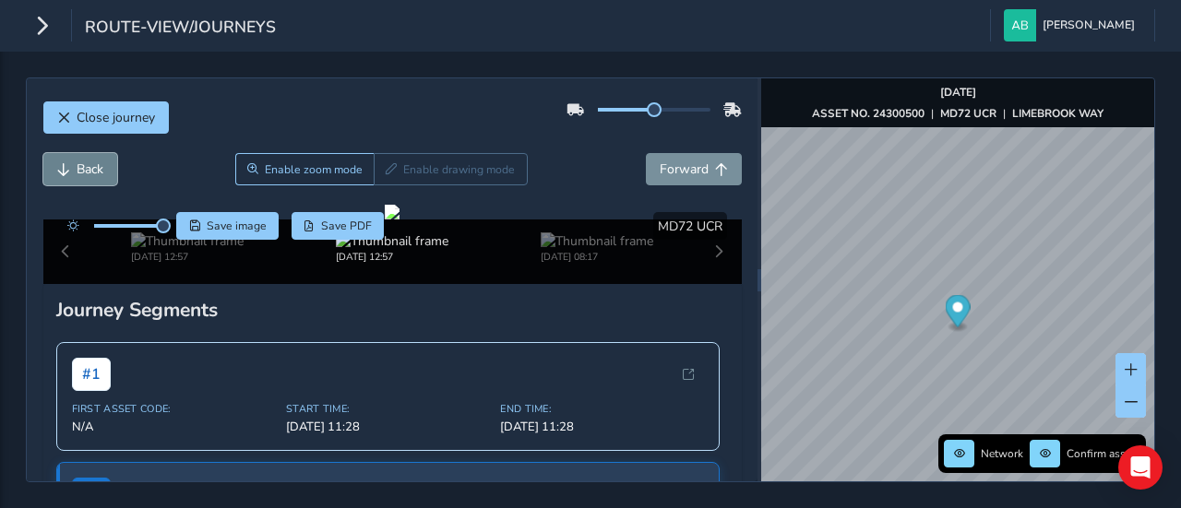
click at [79, 162] on span "Back" at bounding box center [90, 170] width 27 height 18
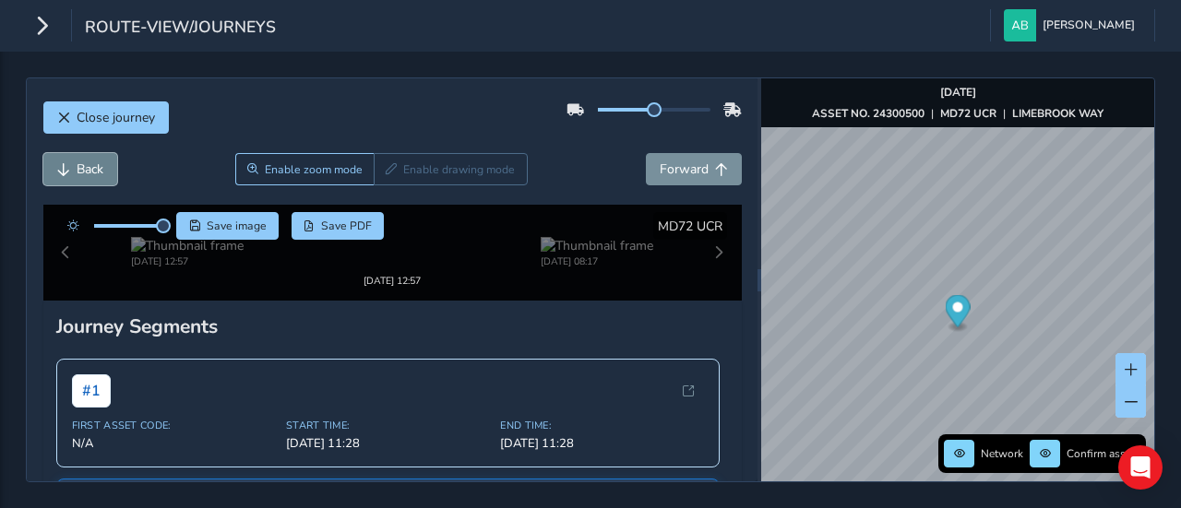
click at [79, 162] on span "Back" at bounding box center [90, 170] width 27 height 18
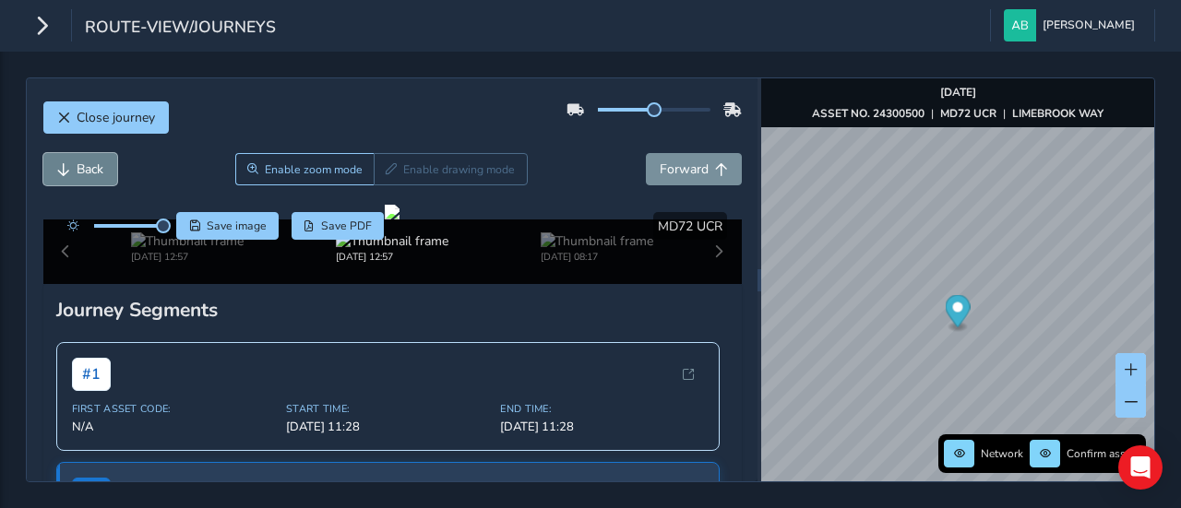
click at [79, 161] on span "Back" at bounding box center [90, 170] width 27 height 18
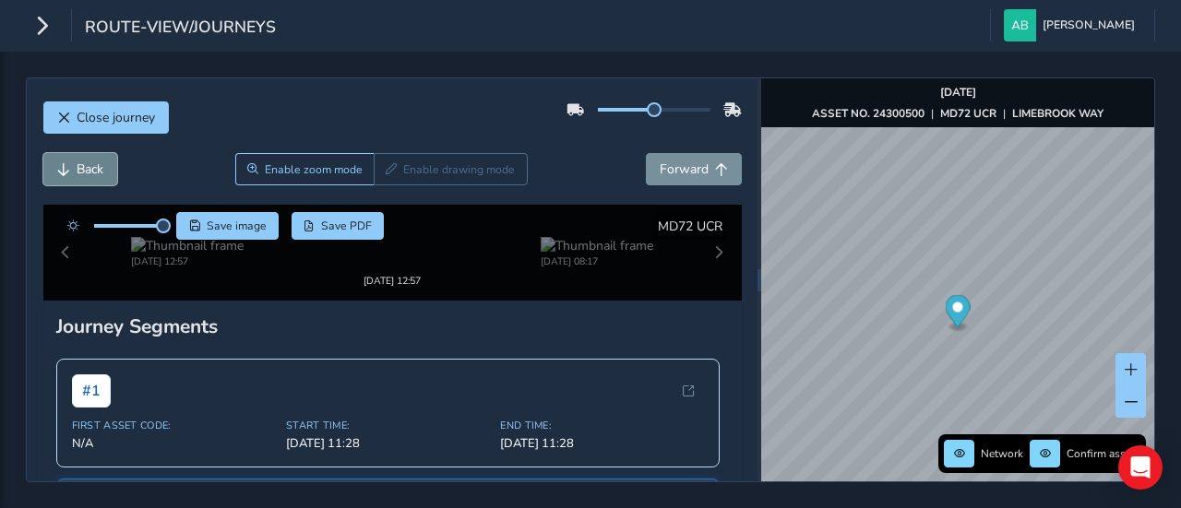
click at [79, 158] on button "Back" at bounding box center [80, 169] width 74 height 32
click at [79, 156] on button "Back" at bounding box center [80, 169] width 74 height 32
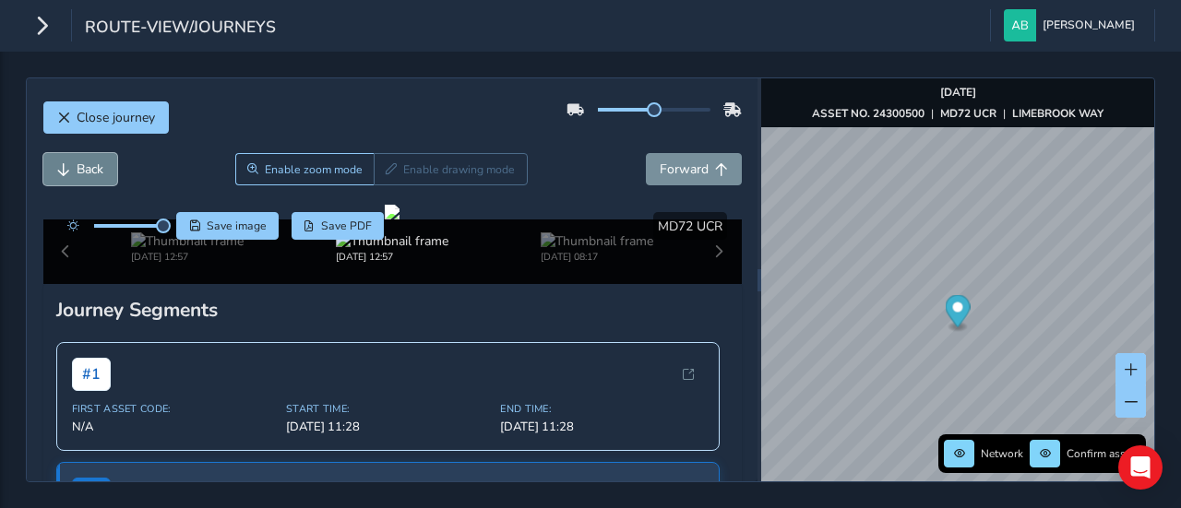
click at [79, 156] on button "Back" at bounding box center [80, 169] width 74 height 32
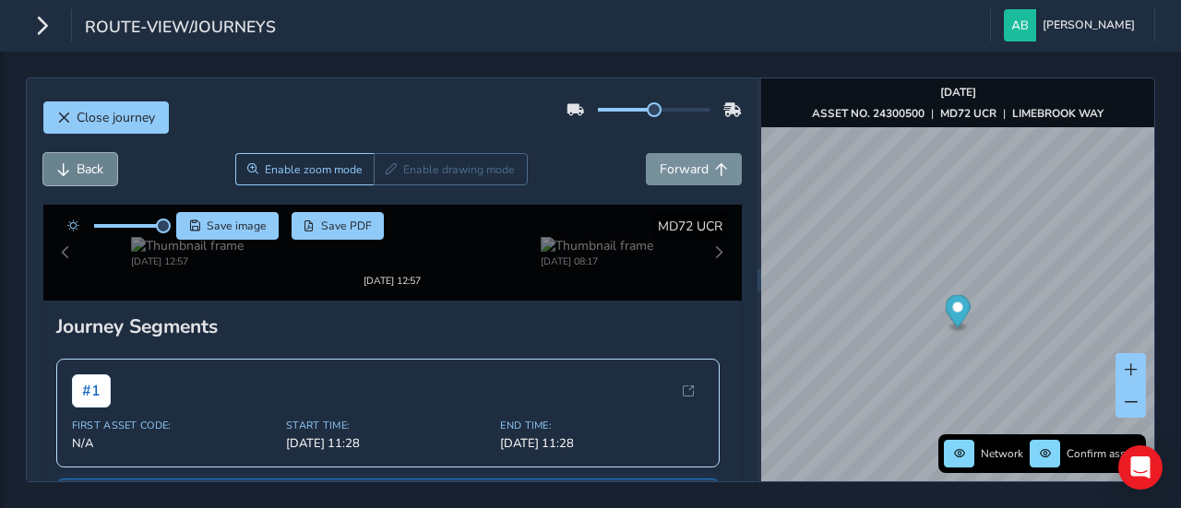
click at [79, 156] on button "Back" at bounding box center [80, 169] width 74 height 32
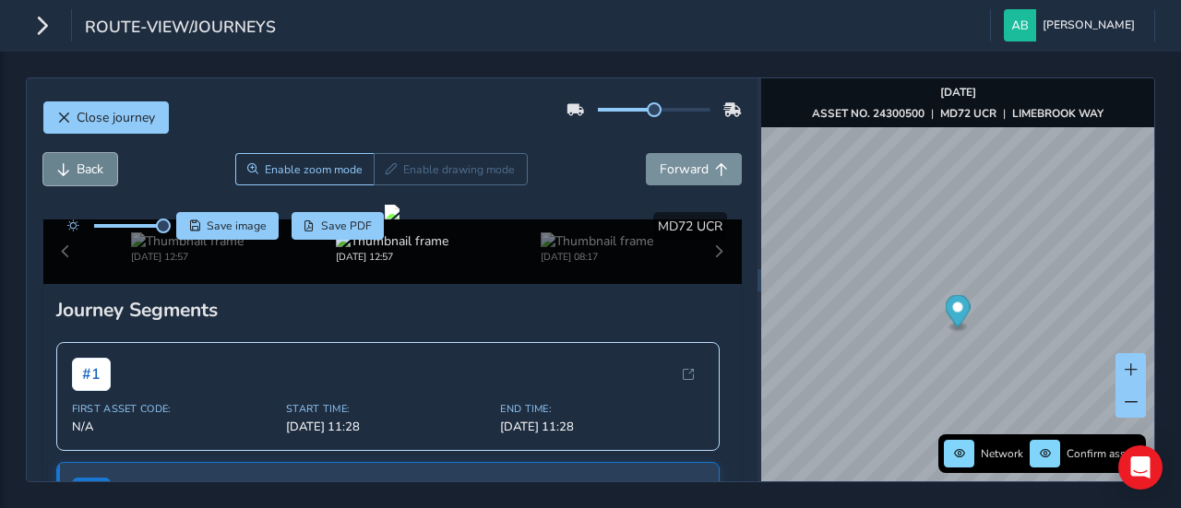
click at [79, 156] on button "Back" at bounding box center [80, 169] width 74 height 32
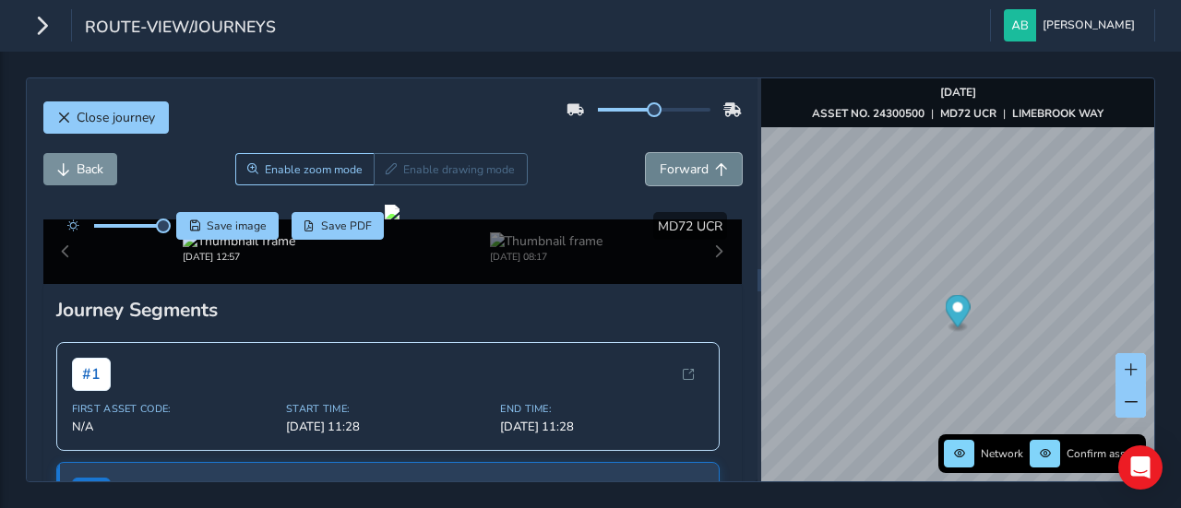
click at [679, 161] on span "Forward" at bounding box center [684, 170] width 49 height 18
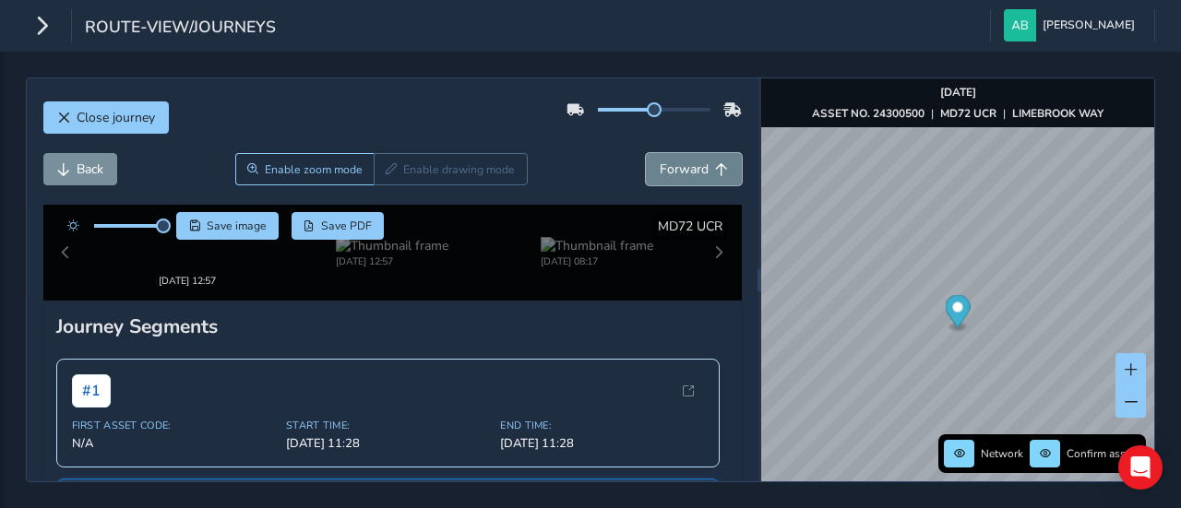
click at [679, 161] on span "Forward" at bounding box center [684, 170] width 49 height 18
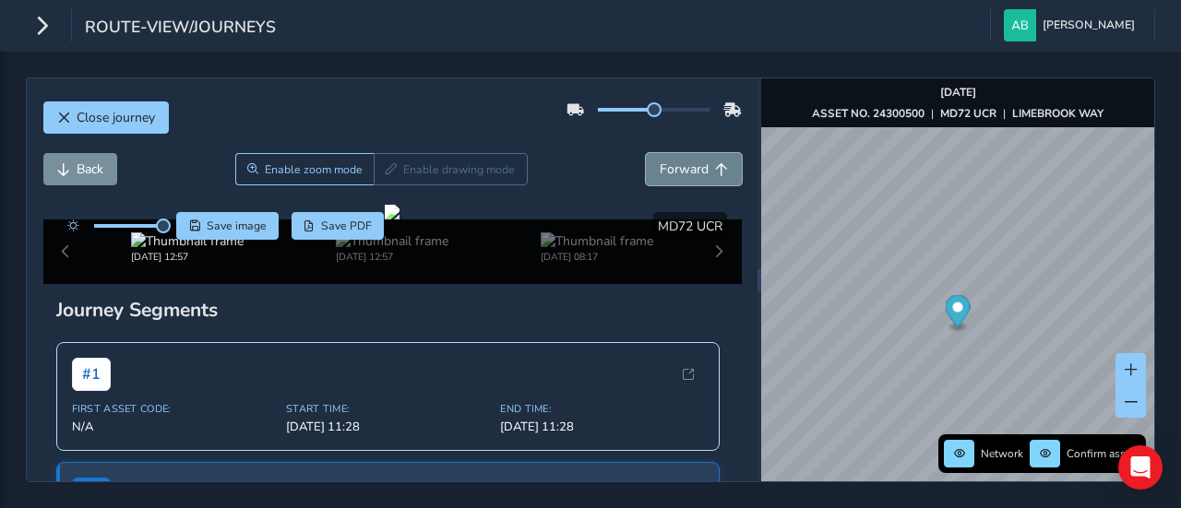
click at [679, 161] on span "Forward" at bounding box center [684, 170] width 49 height 18
drag, startPoint x: 675, startPoint y: 161, endPoint x: 674, endPoint y: 171, distance: 10.2
click at [674, 169] on span "Forward" at bounding box center [684, 170] width 49 height 18
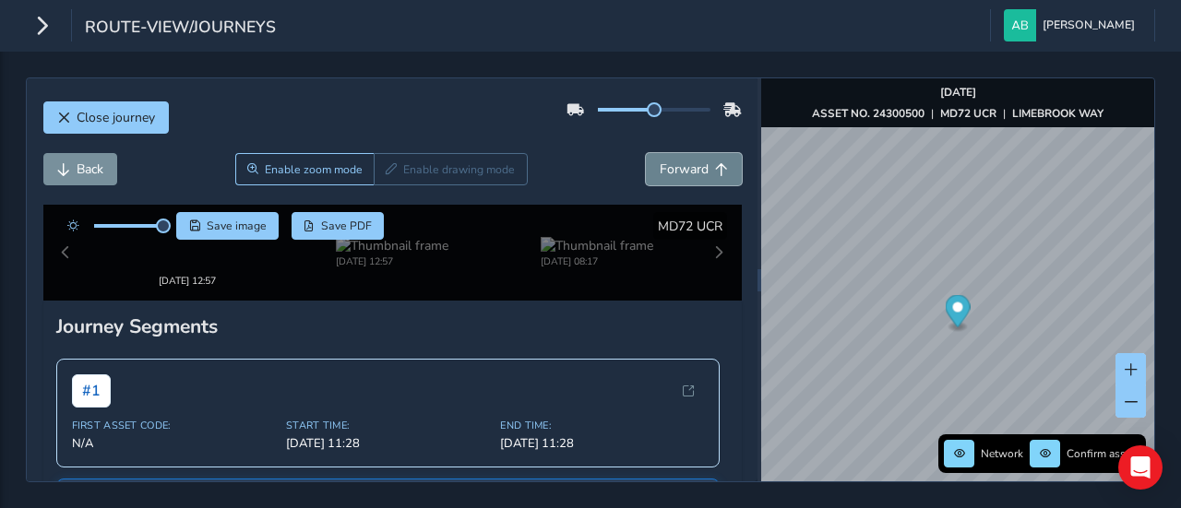
click at [674, 171] on span "Forward" at bounding box center [684, 170] width 49 height 18
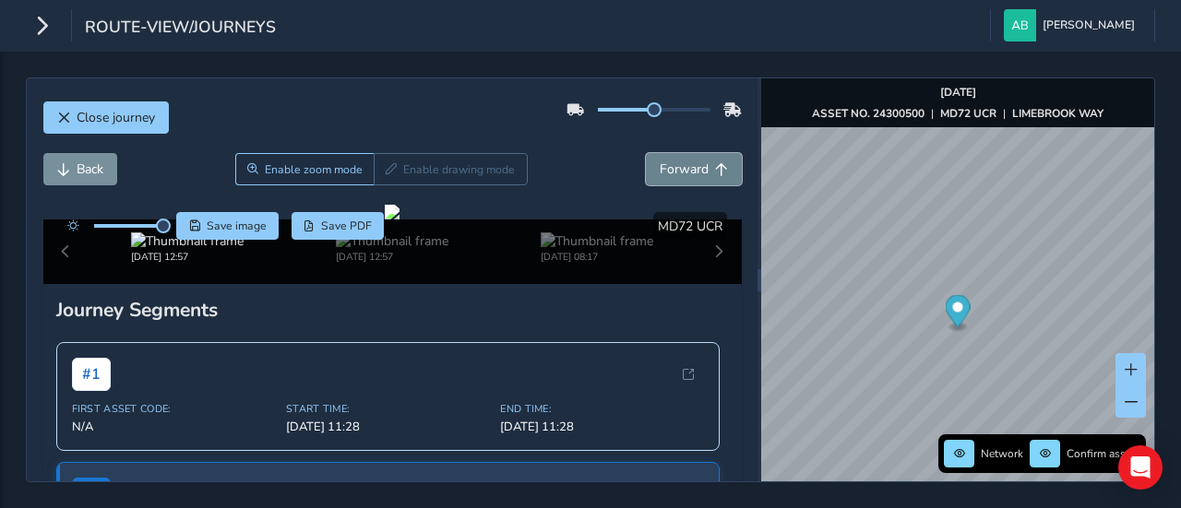
click at [674, 175] on span "Forward" at bounding box center [684, 170] width 49 height 18
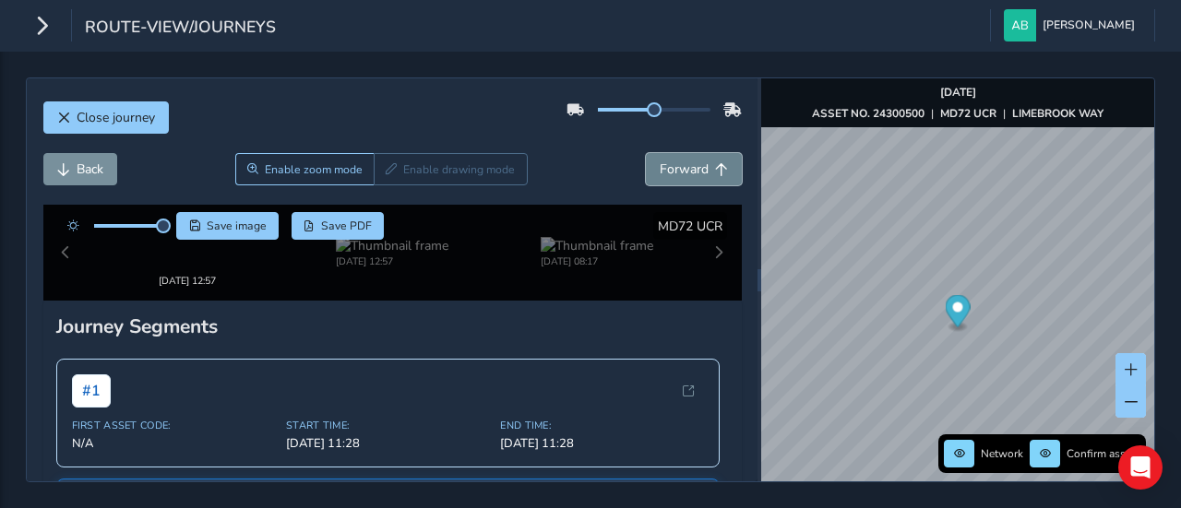
click at [674, 175] on span "Forward" at bounding box center [684, 170] width 49 height 18
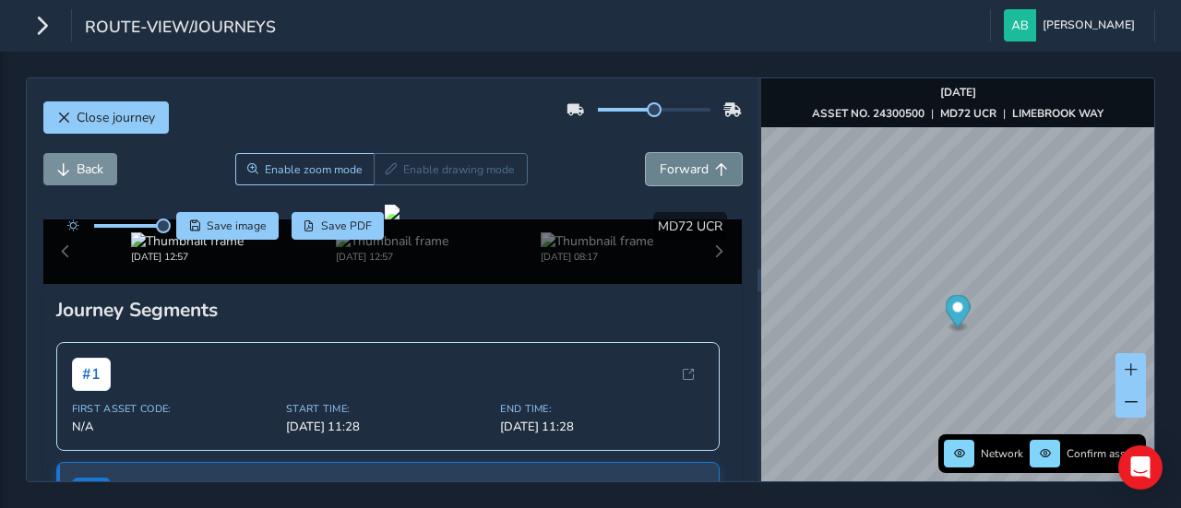
click at [674, 175] on span "Forward" at bounding box center [684, 170] width 49 height 18
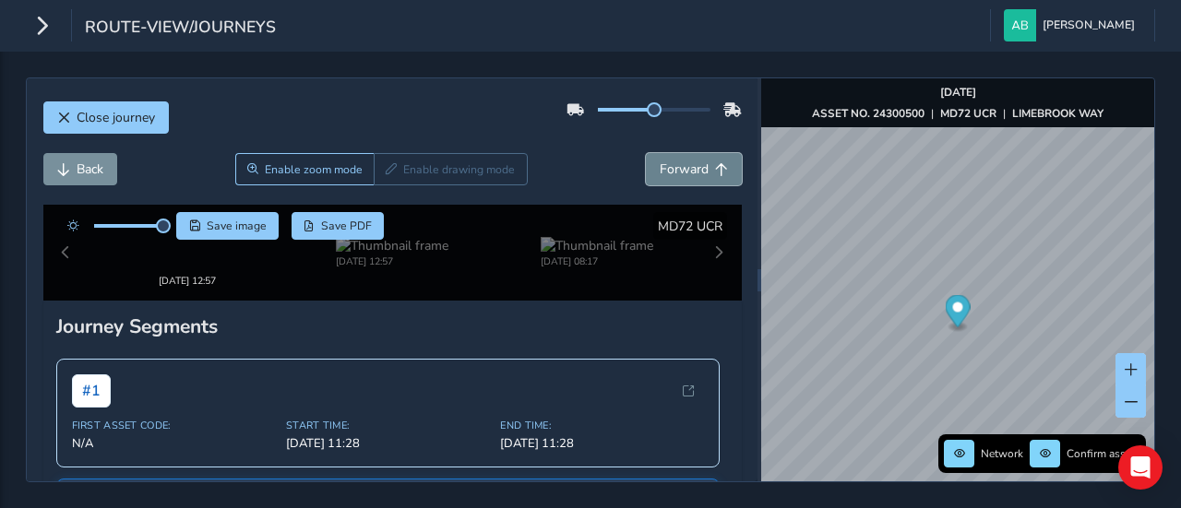
click at [674, 175] on span "Forward" at bounding box center [684, 170] width 49 height 18
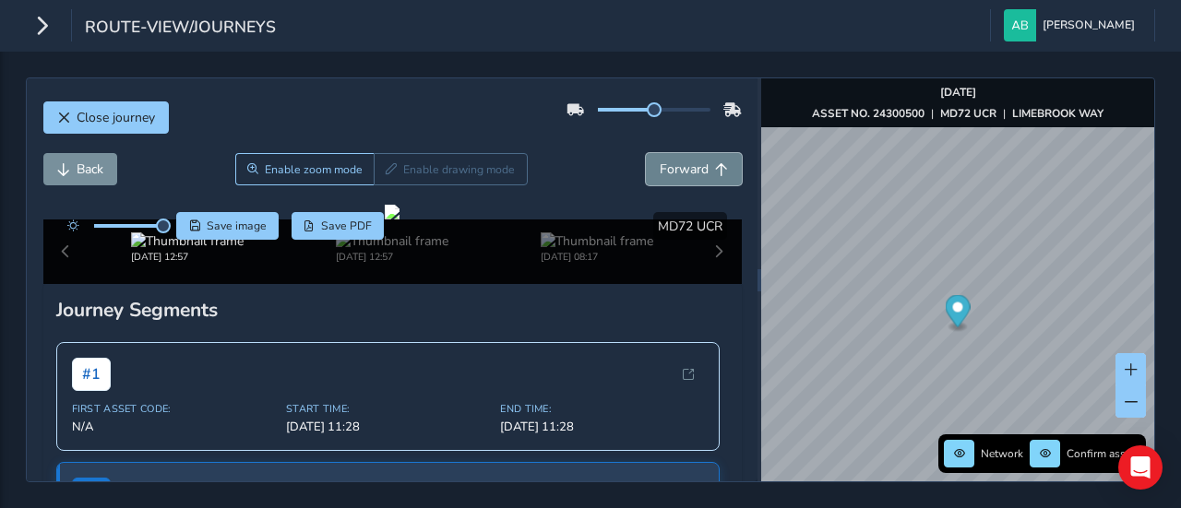
click at [674, 175] on span "Forward" at bounding box center [684, 170] width 49 height 18
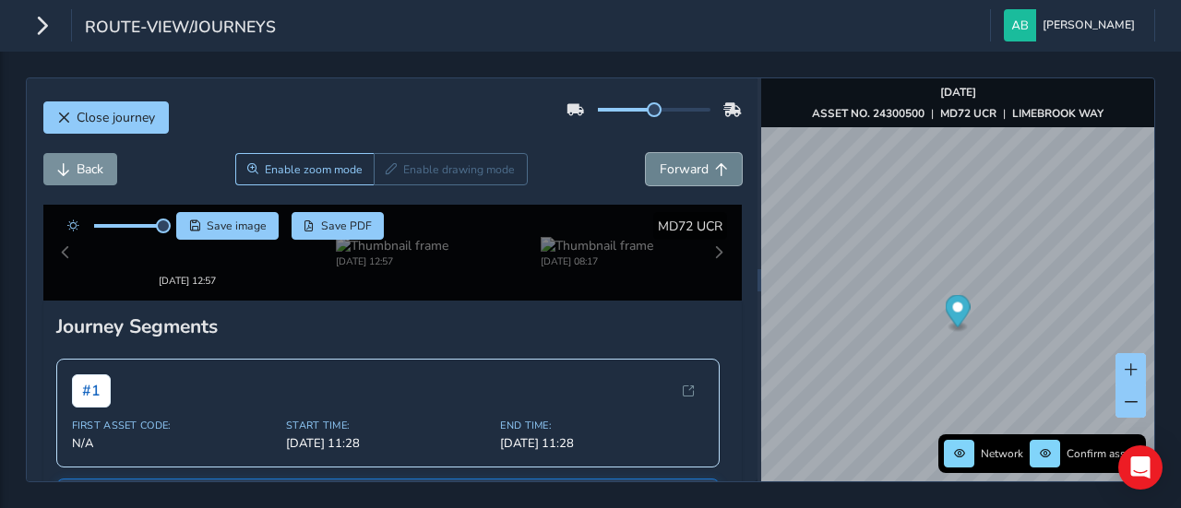
click at [674, 175] on span "Forward" at bounding box center [684, 170] width 49 height 18
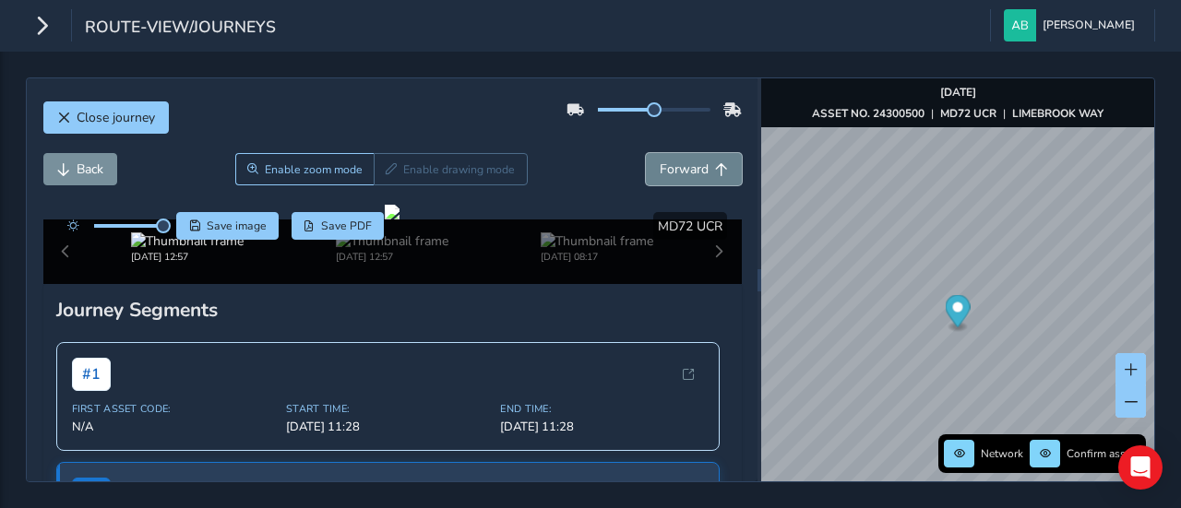
click at [674, 175] on span "Forward" at bounding box center [684, 170] width 49 height 18
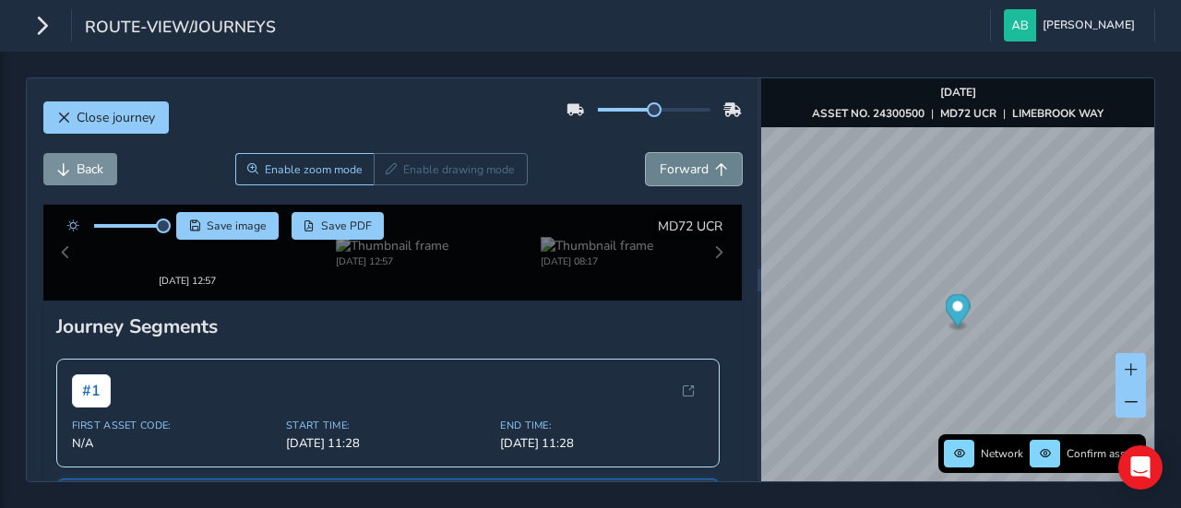
click at [674, 175] on span "Forward" at bounding box center [684, 170] width 49 height 18
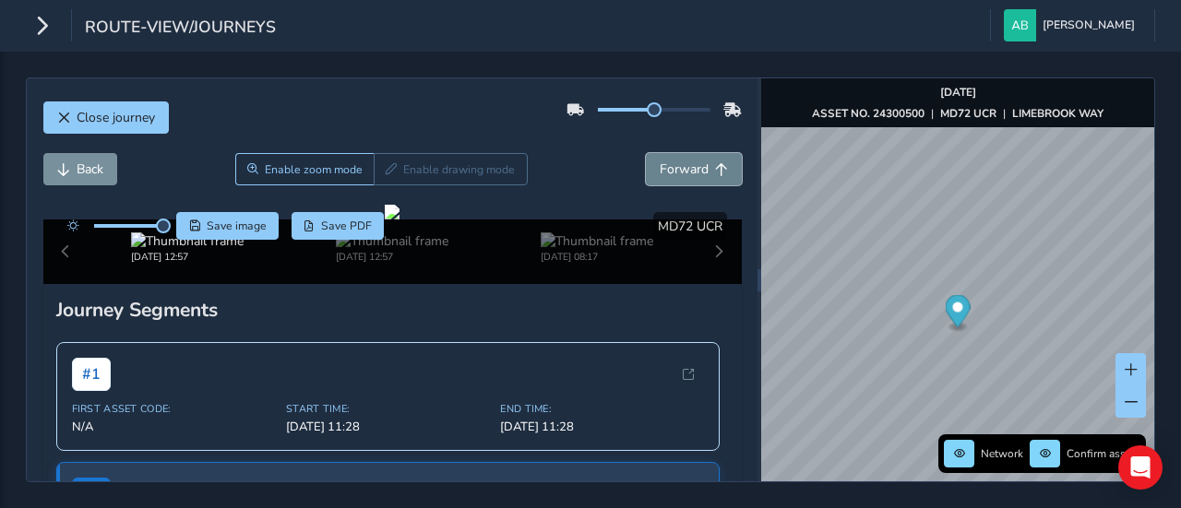
click at [674, 175] on span "Forward" at bounding box center [684, 170] width 49 height 18
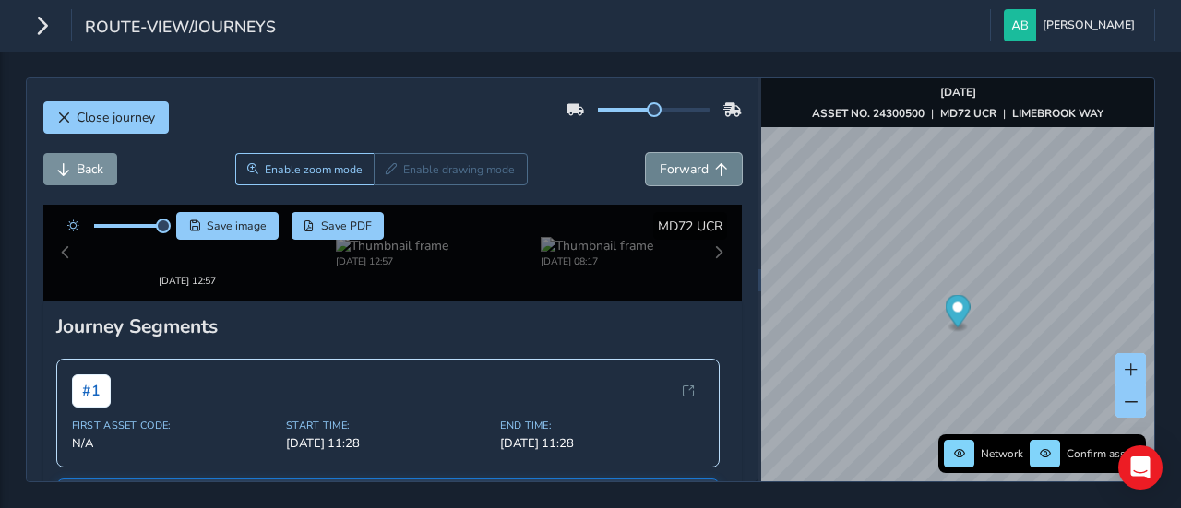
click at [674, 175] on span "Forward" at bounding box center [684, 170] width 49 height 18
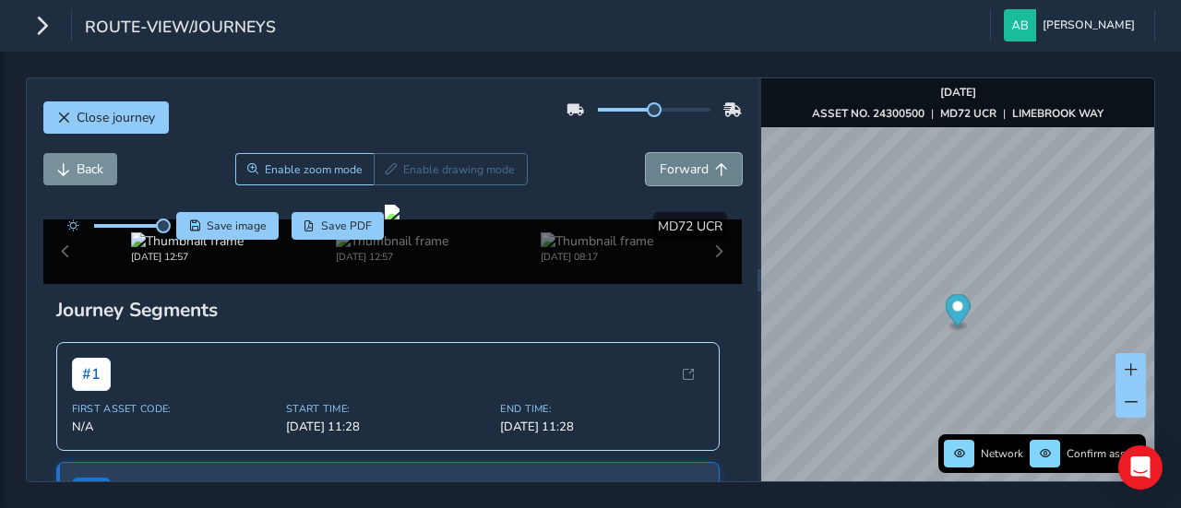
click at [674, 175] on span "Forward" at bounding box center [684, 170] width 49 height 18
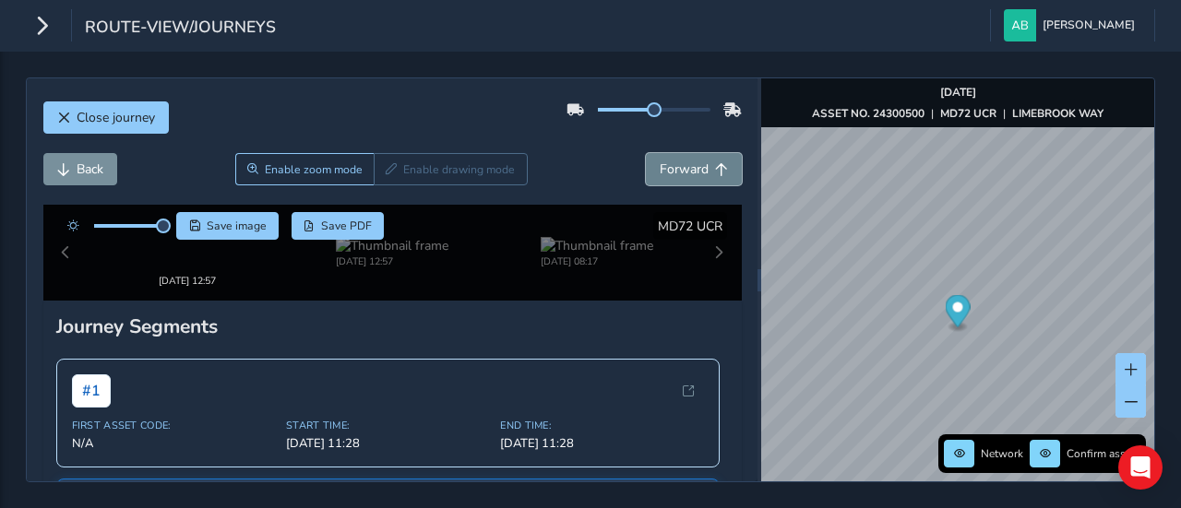
click at [674, 175] on span "Forward" at bounding box center [684, 170] width 49 height 18
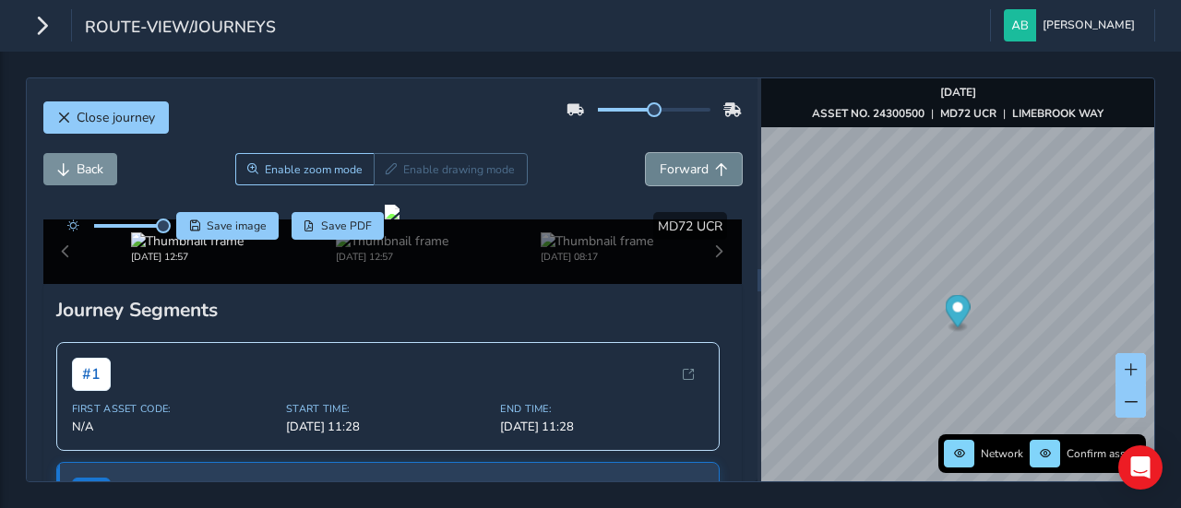
click at [674, 175] on span "Forward" at bounding box center [684, 170] width 49 height 18
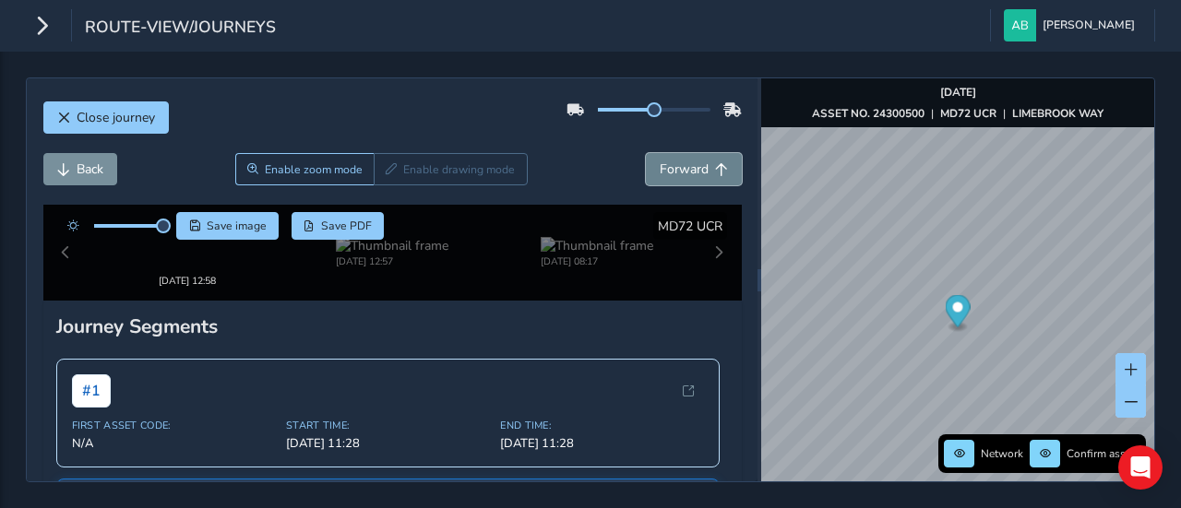
click at [674, 175] on span "Forward" at bounding box center [684, 170] width 49 height 18
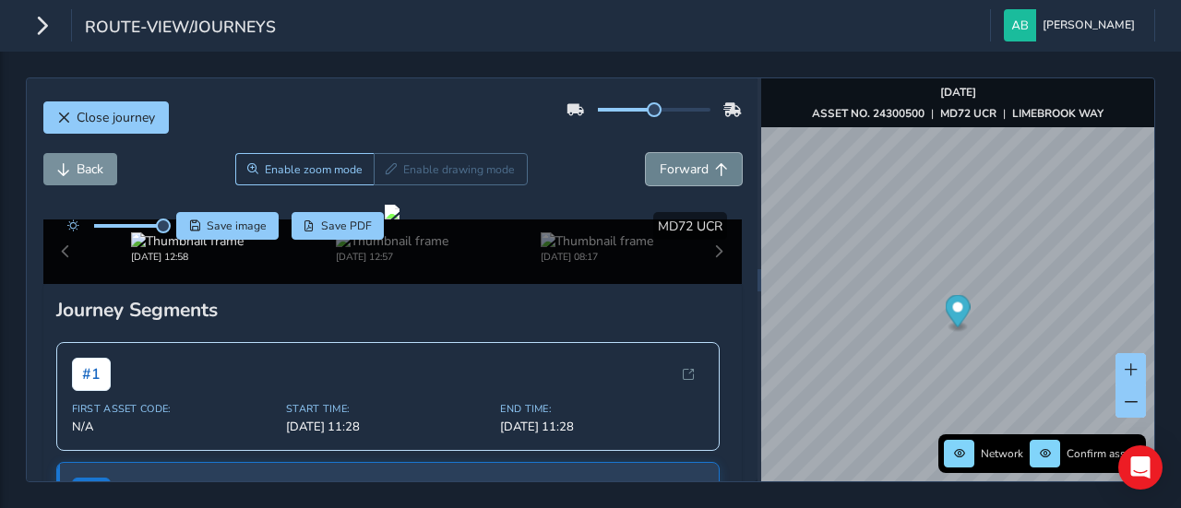
click at [674, 175] on span "Forward" at bounding box center [684, 170] width 49 height 18
click at [688, 171] on span "Forward" at bounding box center [684, 170] width 49 height 18
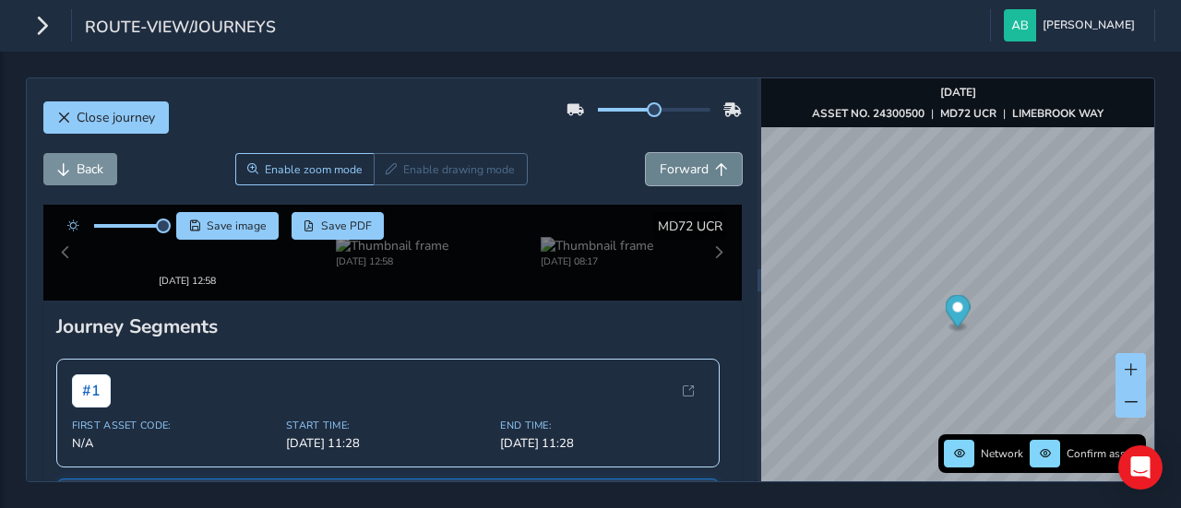
click at [688, 171] on span "Forward" at bounding box center [684, 170] width 49 height 18
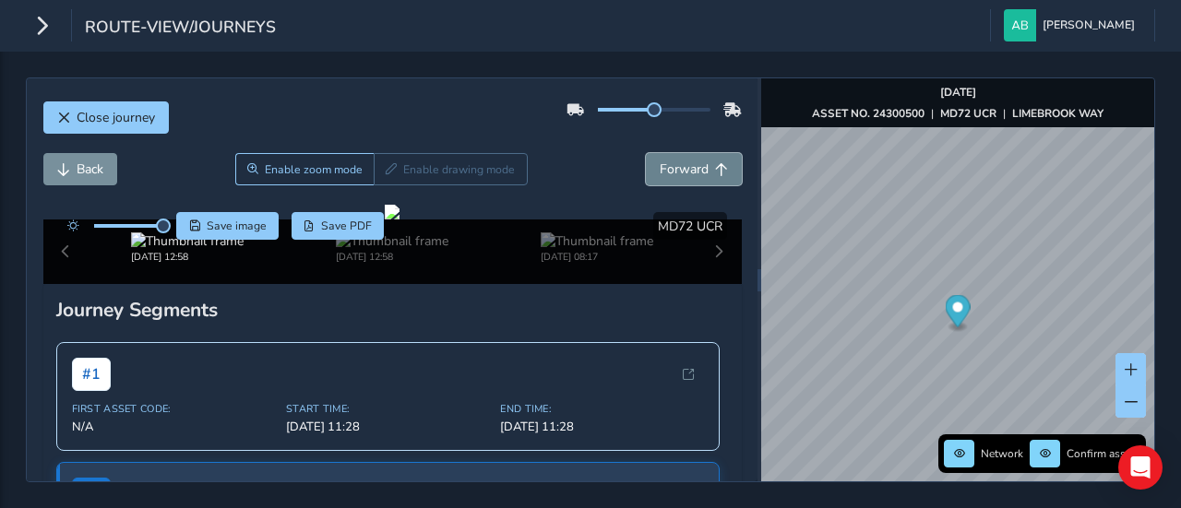
click at [688, 171] on span "Forward" at bounding box center [684, 170] width 49 height 18
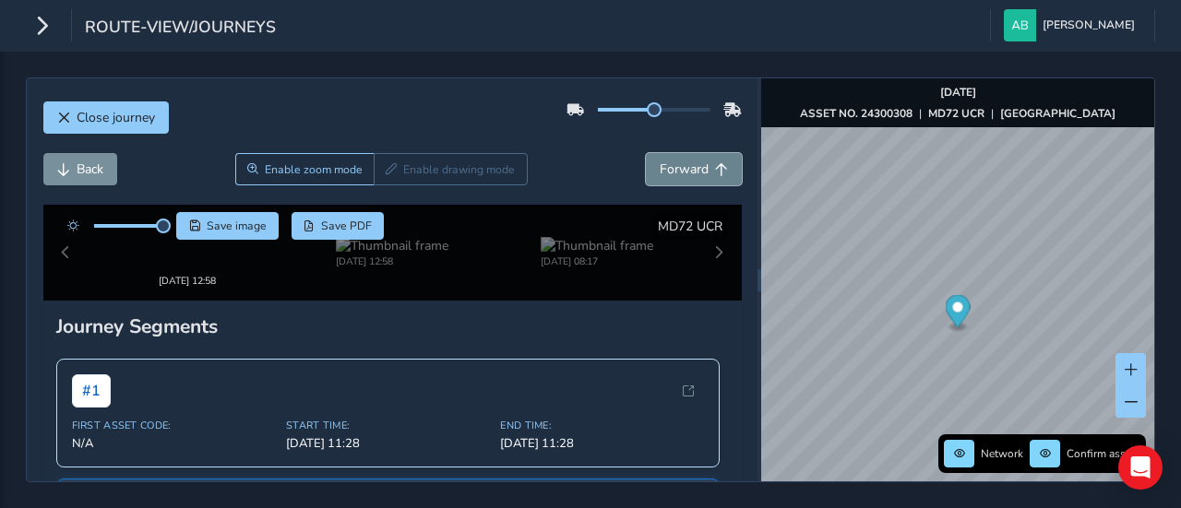
click at [688, 171] on span "Forward" at bounding box center [684, 170] width 49 height 18
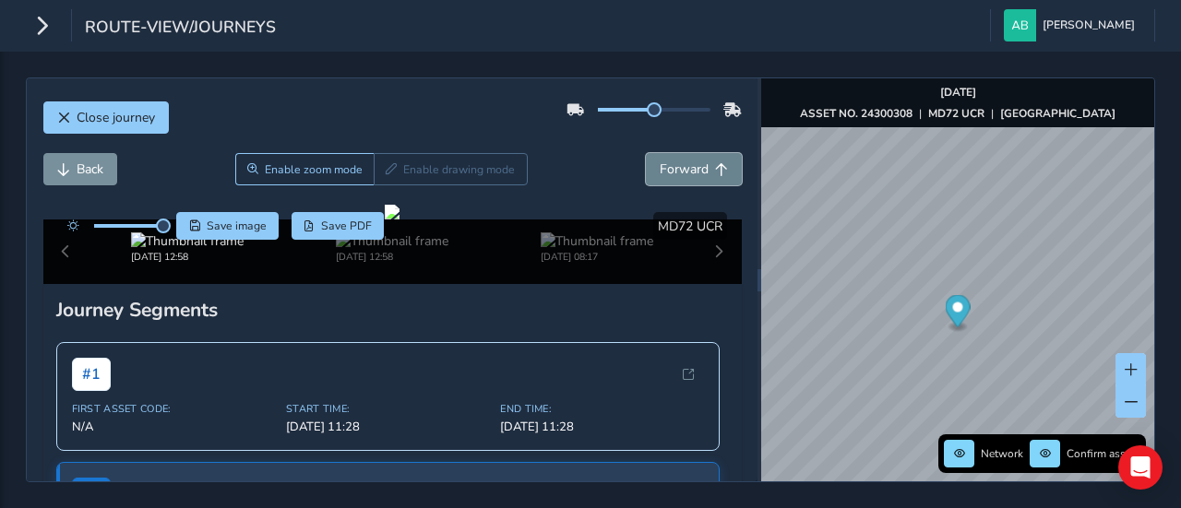
click at [688, 171] on span "Forward" at bounding box center [684, 170] width 49 height 18
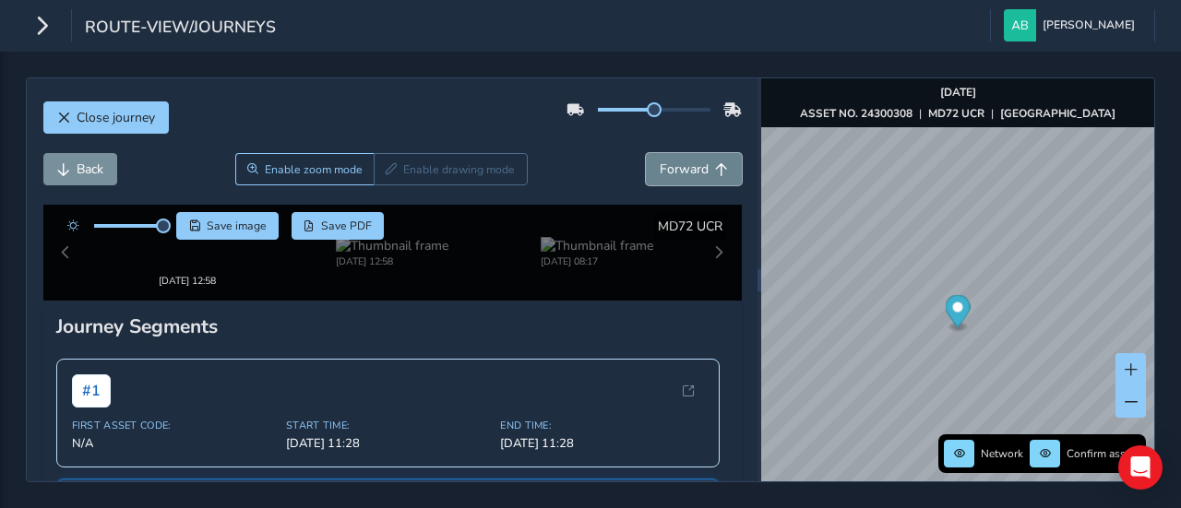
click at [688, 171] on span "Forward" at bounding box center [684, 170] width 49 height 18
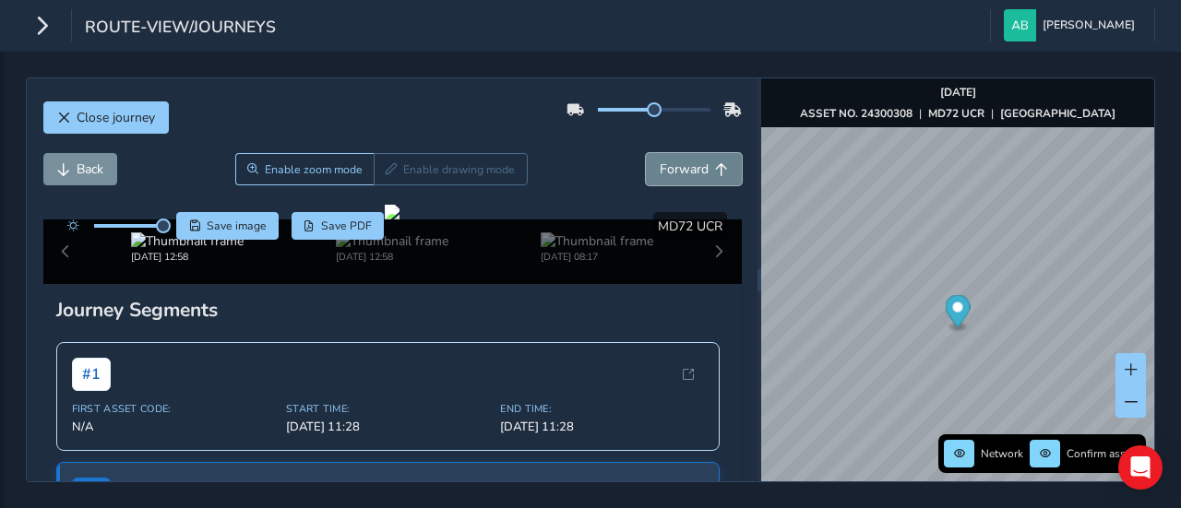
click at [688, 171] on span "Forward" at bounding box center [684, 170] width 49 height 18
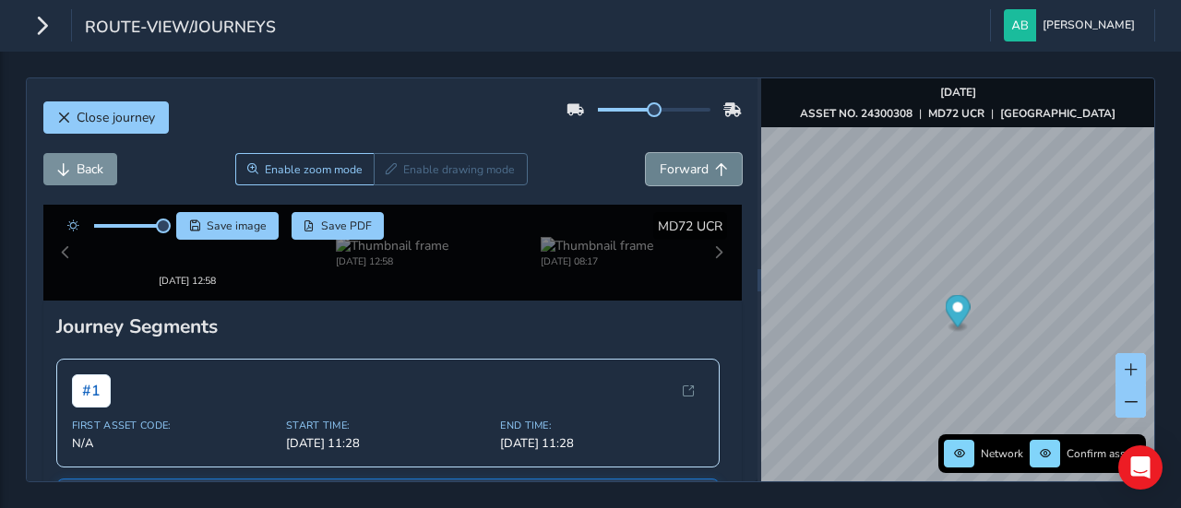
click at [688, 171] on span "Forward" at bounding box center [684, 170] width 49 height 18
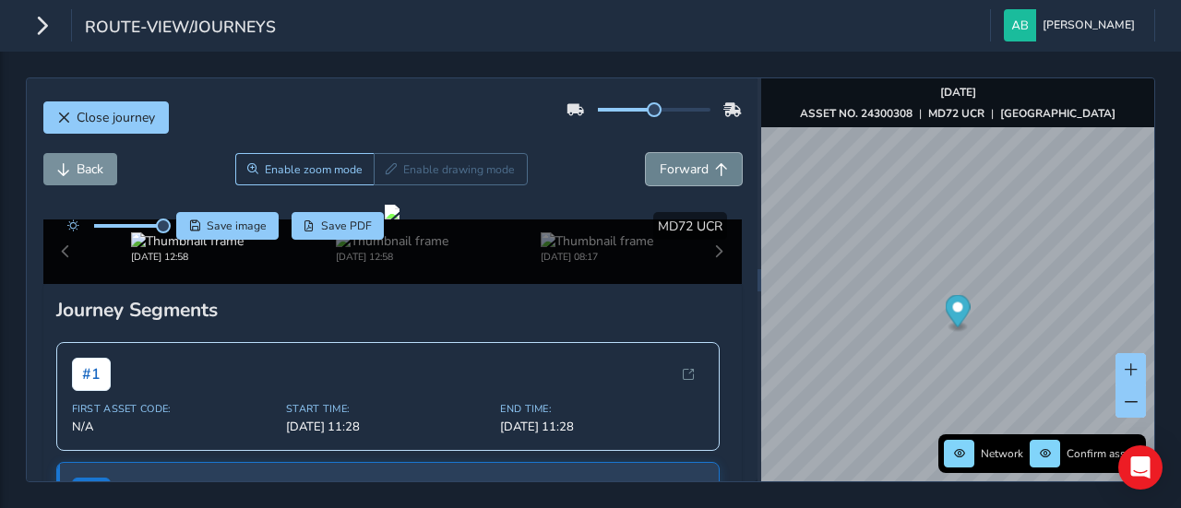
click at [688, 171] on span "Forward" at bounding box center [684, 170] width 49 height 18
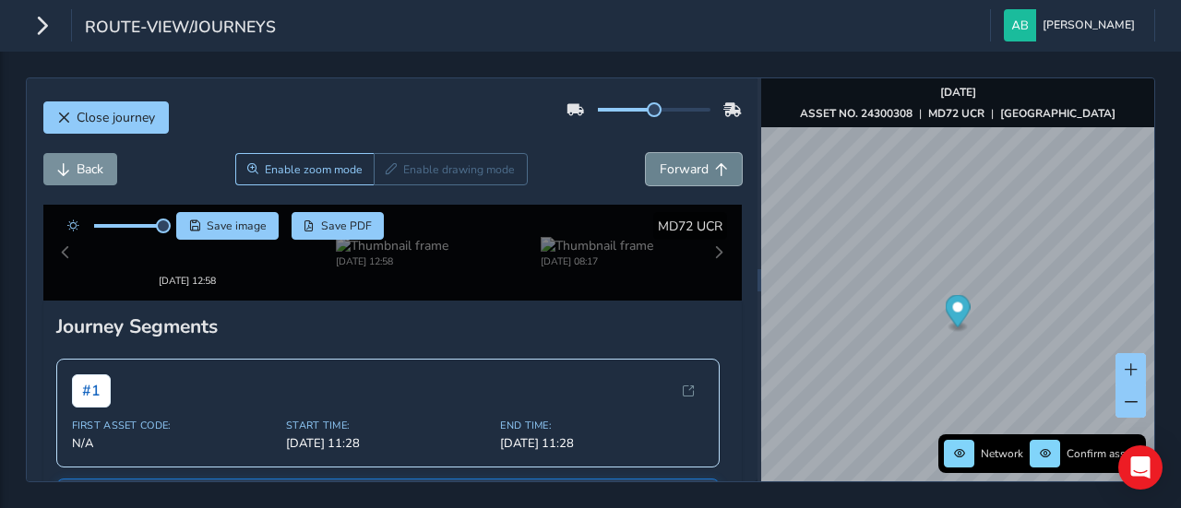
click at [688, 171] on span "Forward" at bounding box center [684, 170] width 49 height 18
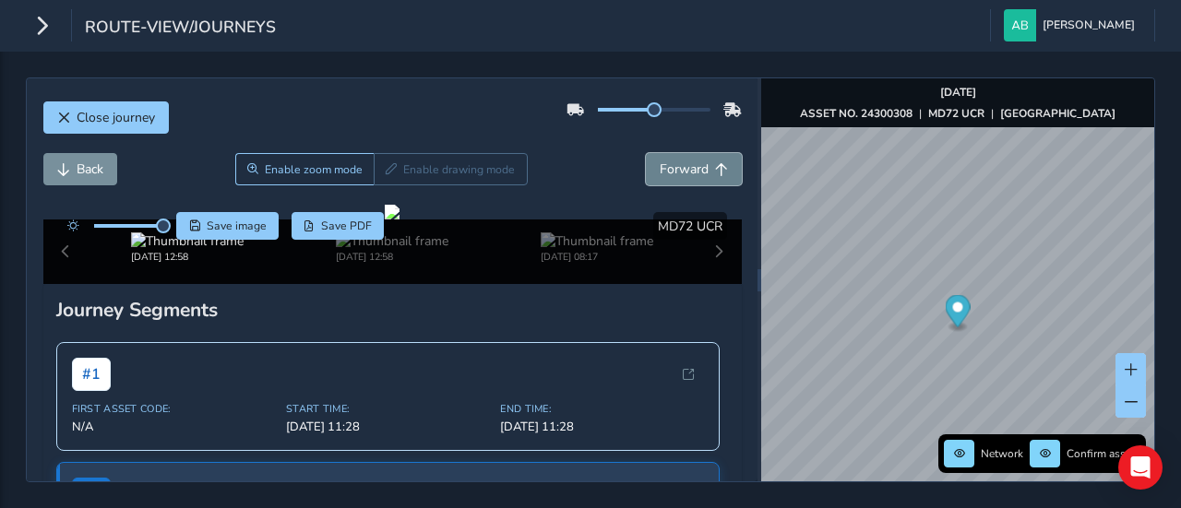
click at [688, 171] on span "Forward" at bounding box center [684, 170] width 49 height 18
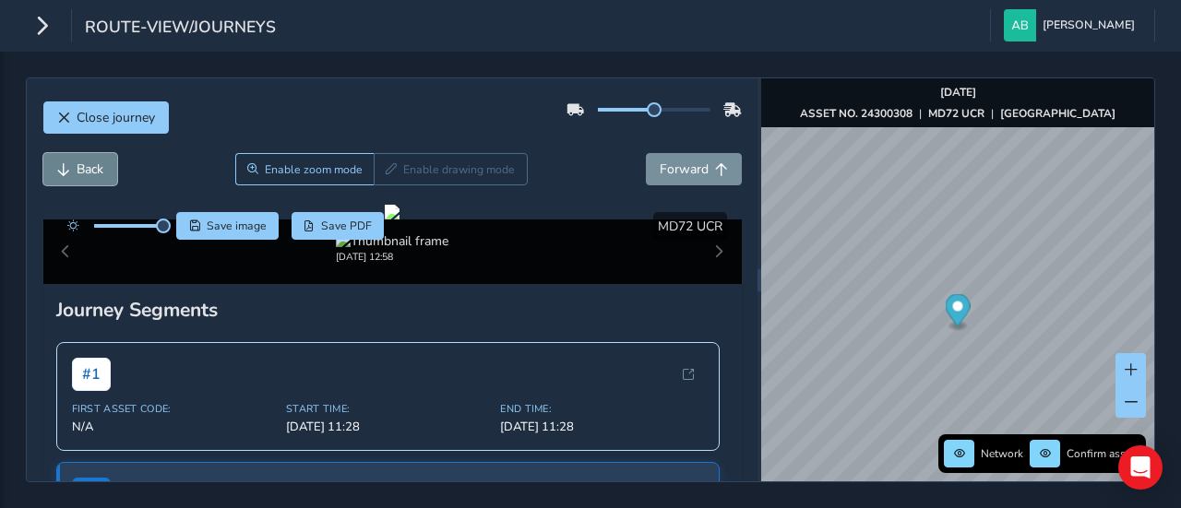
click at [96, 180] on button "Back" at bounding box center [80, 169] width 74 height 32
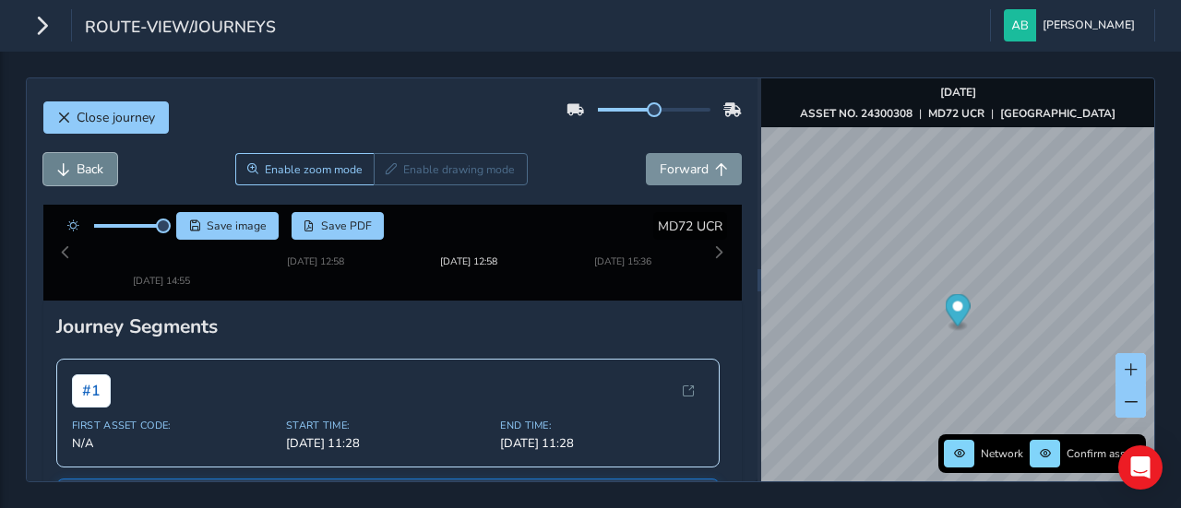
click at [96, 180] on button "Back" at bounding box center [80, 169] width 74 height 32
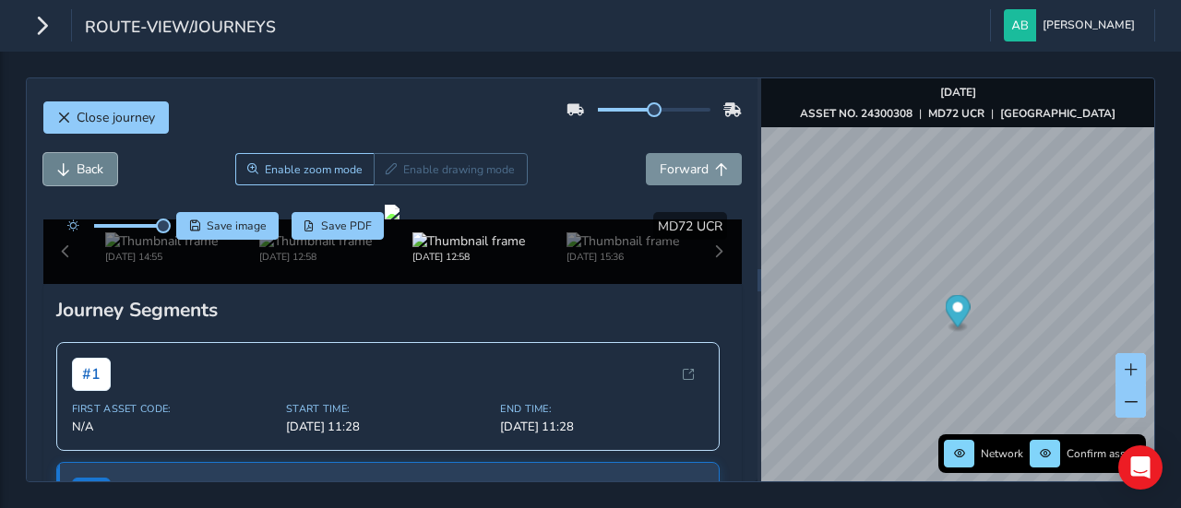
click at [96, 180] on button "Back" at bounding box center [80, 169] width 74 height 32
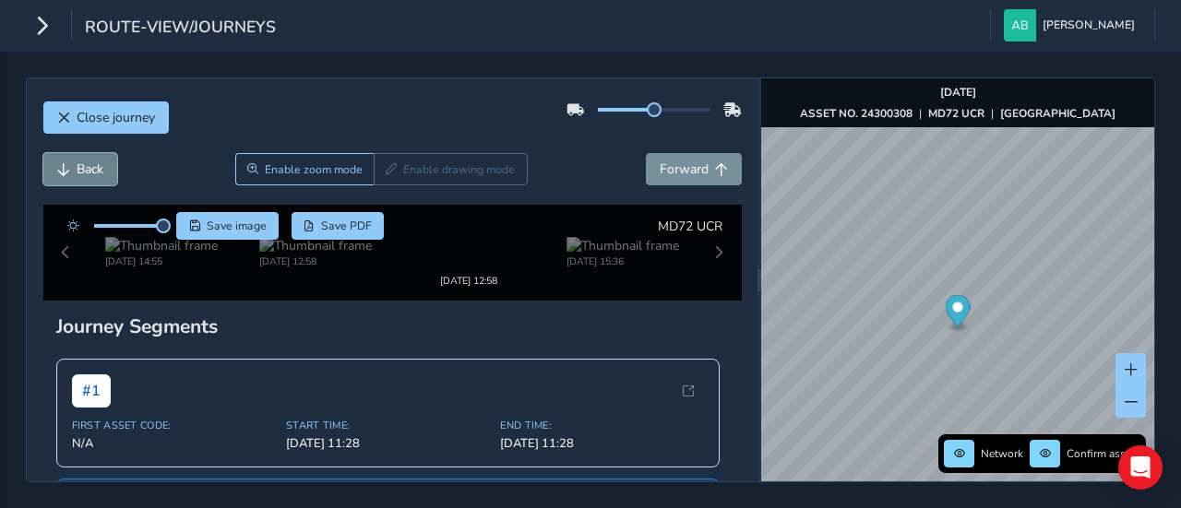
click at [96, 180] on button "Back" at bounding box center [80, 169] width 74 height 32
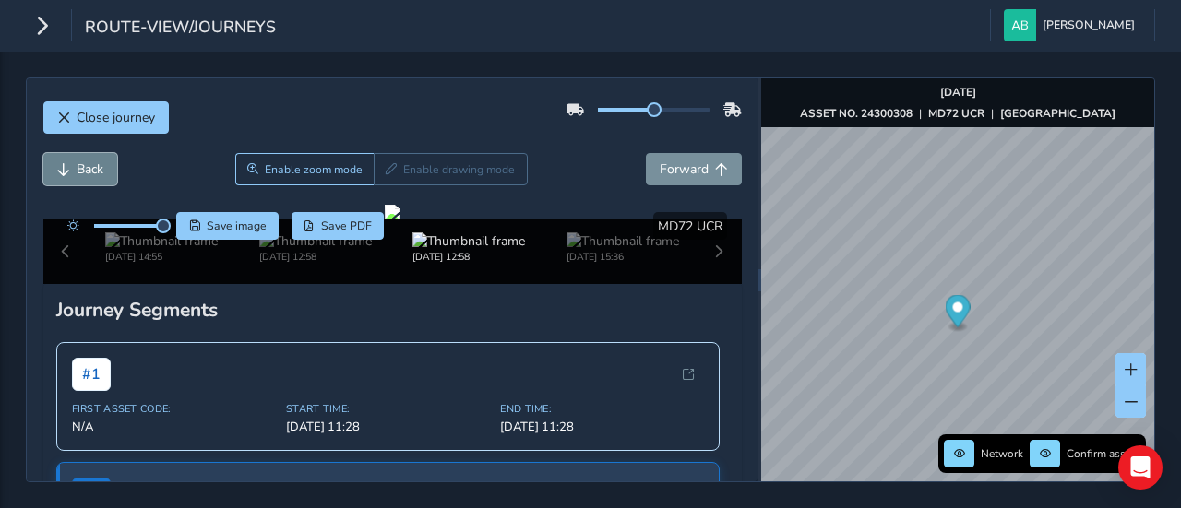
click at [96, 180] on button "Back" at bounding box center [80, 169] width 74 height 32
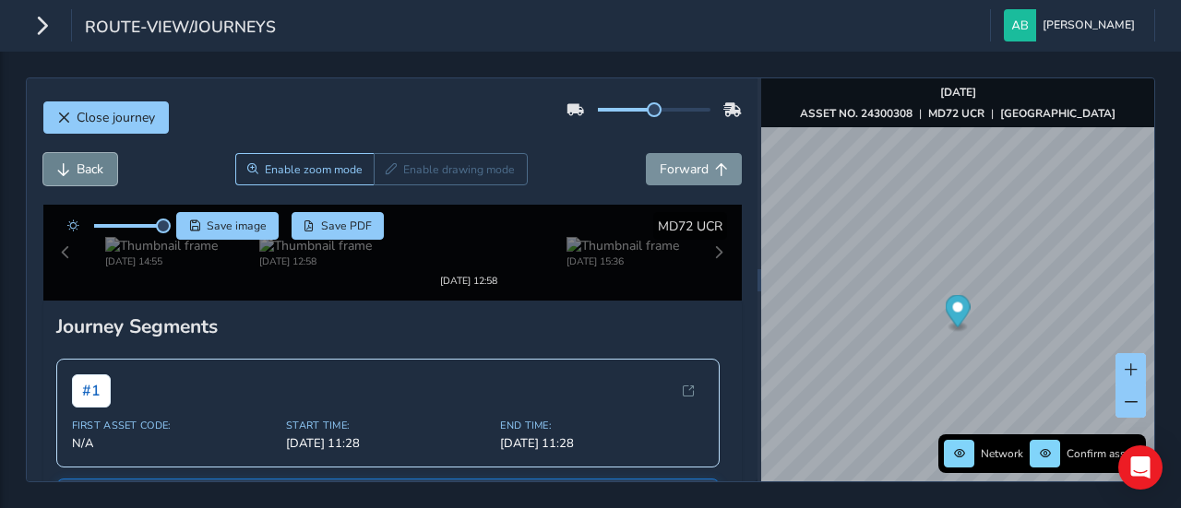
click at [96, 180] on button "Back" at bounding box center [80, 169] width 74 height 32
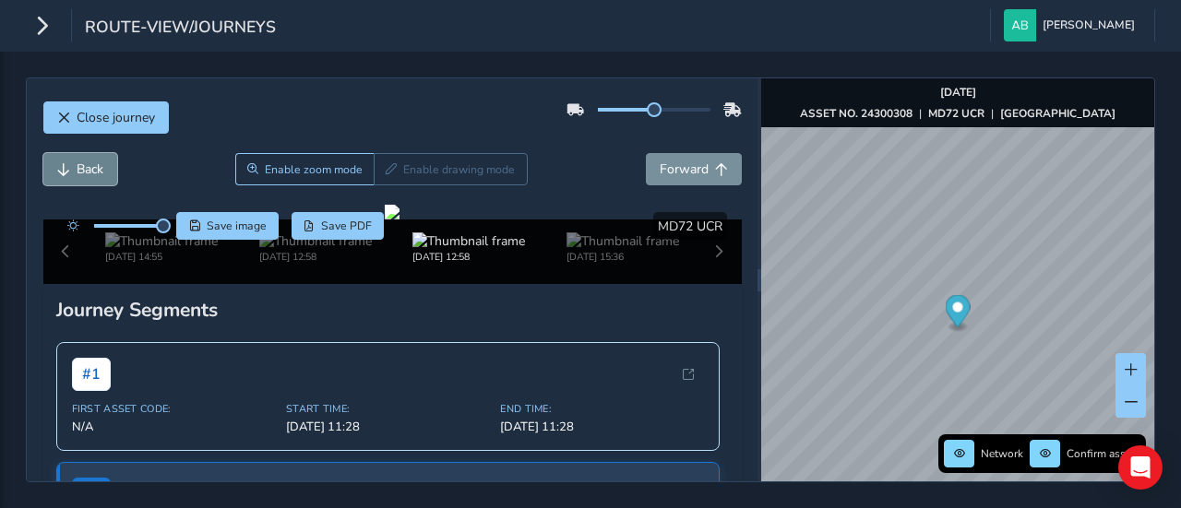
click at [96, 180] on button "Back" at bounding box center [80, 169] width 74 height 32
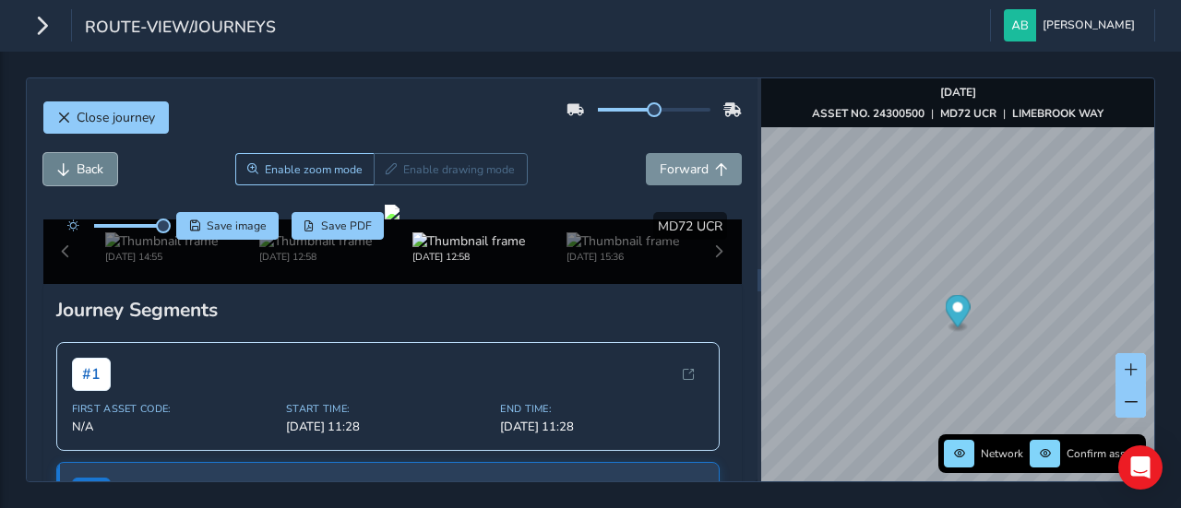
click at [96, 180] on button "Back" at bounding box center [80, 169] width 74 height 32
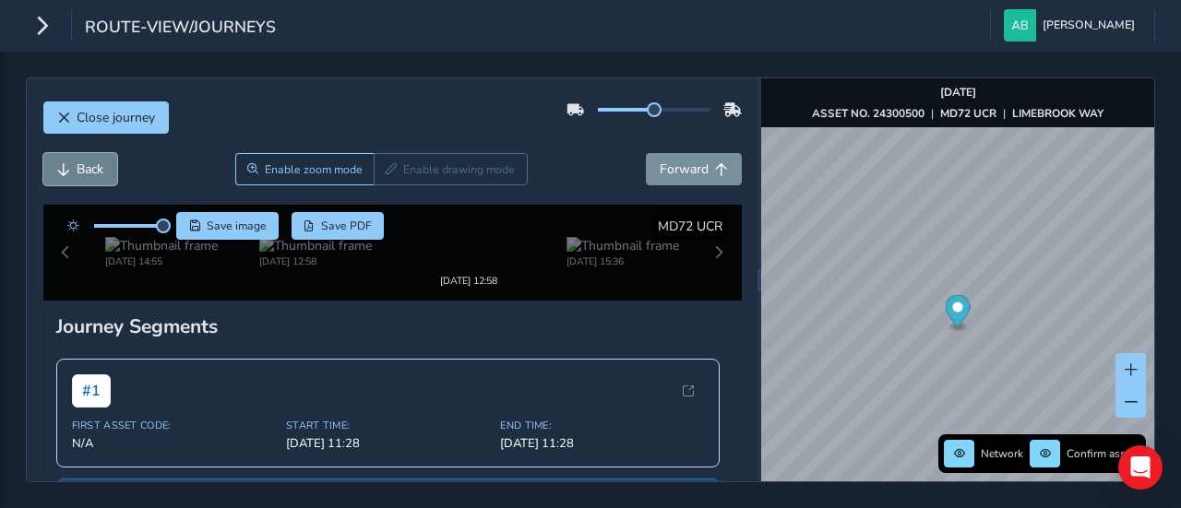
click at [96, 180] on button "Back" at bounding box center [80, 169] width 74 height 32
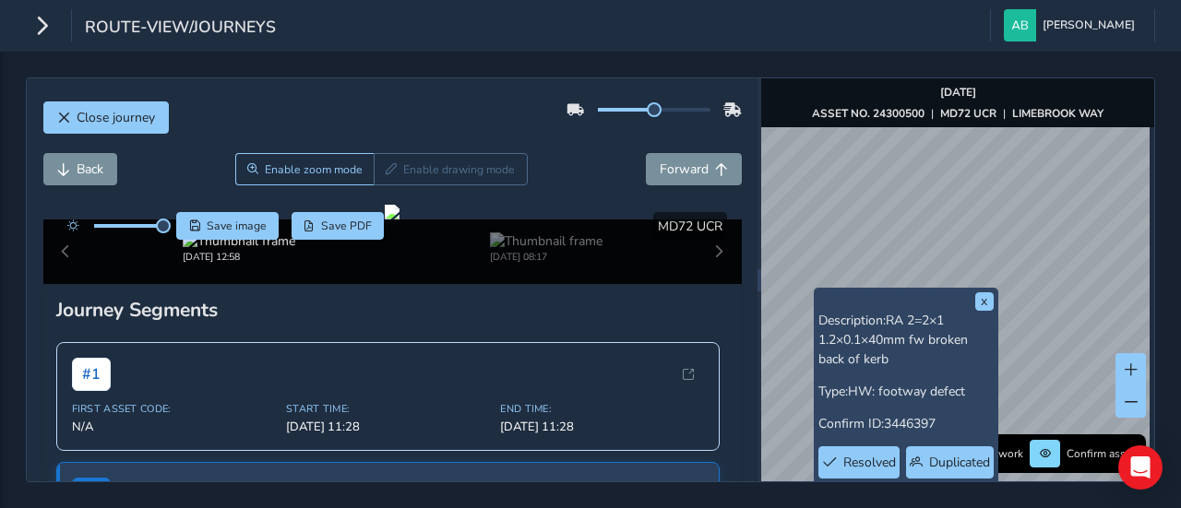
click at [845, 307] on div "x Description: RA 2=2×1 1.2×0.1×40mm fw broken back of kerb Type: HW: footway d…" at bounding box center [957, 279] width 393 height 403
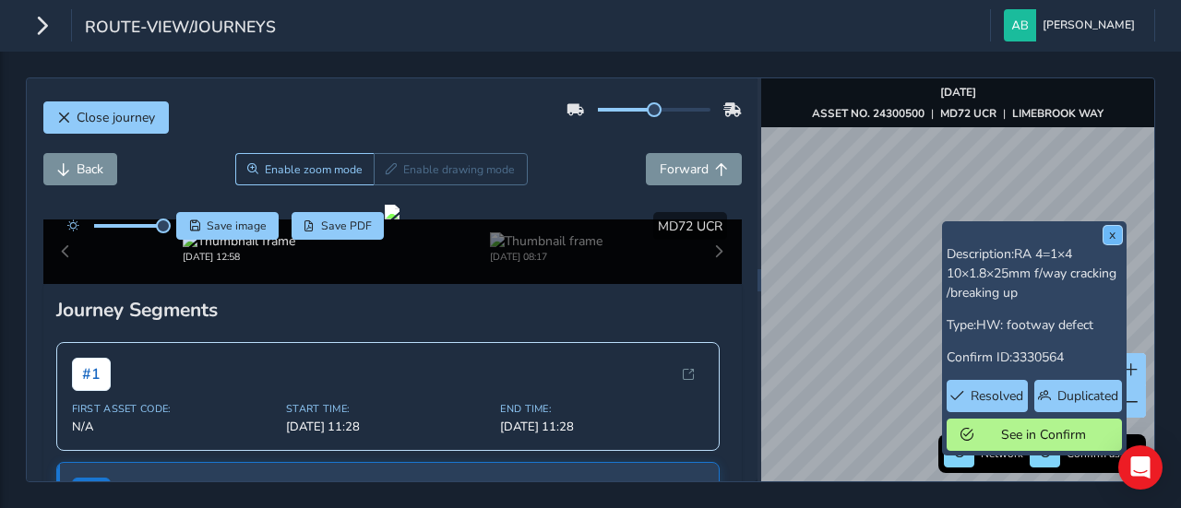
click at [1111, 235] on button "x" at bounding box center [1113, 235] width 18 height 18
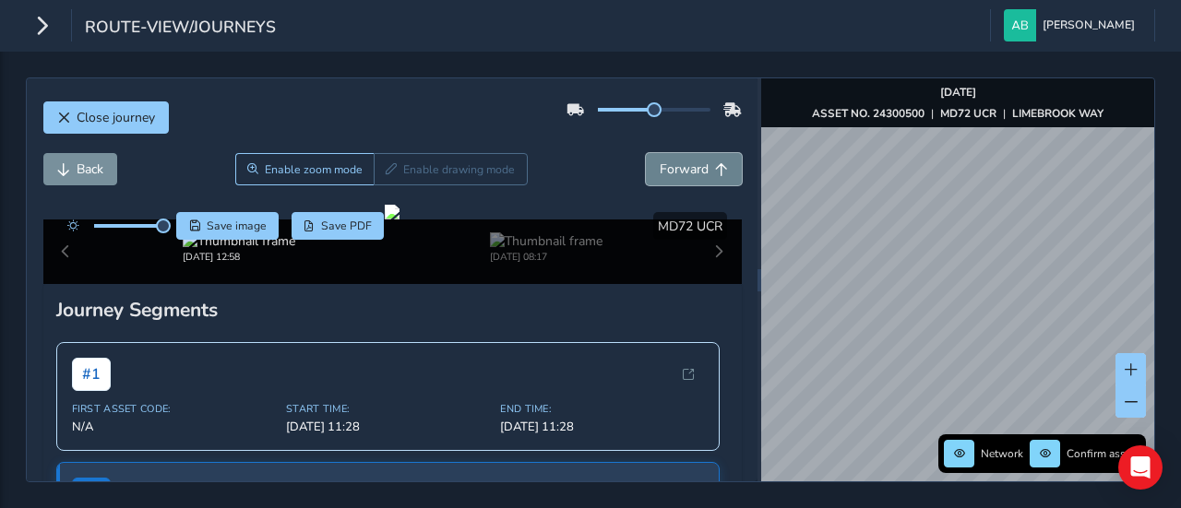
click at [687, 163] on span "Forward" at bounding box center [684, 170] width 49 height 18
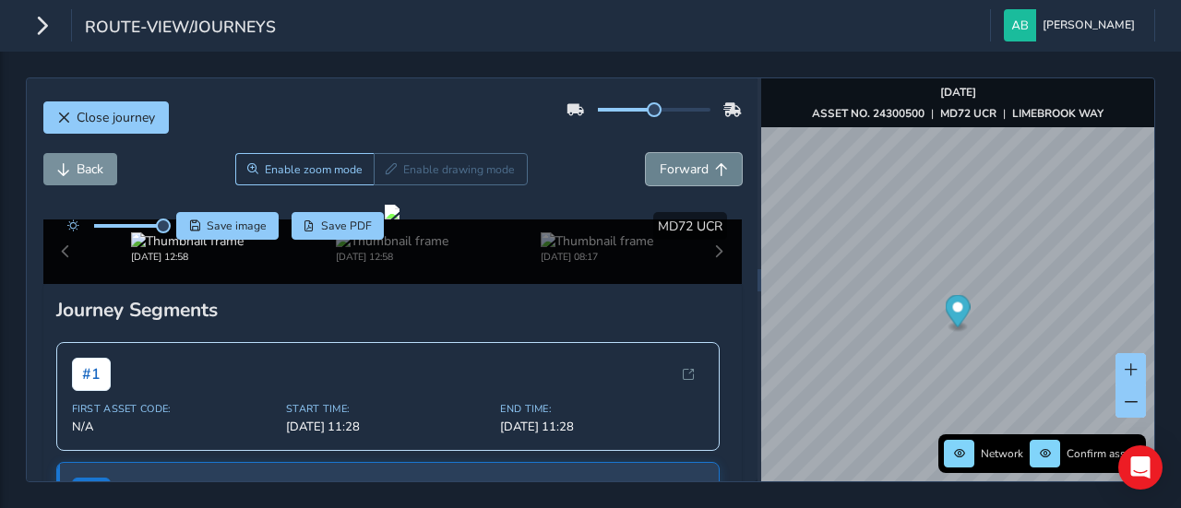
click at [687, 163] on span "Forward" at bounding box center [684, 170] width 49 height 18
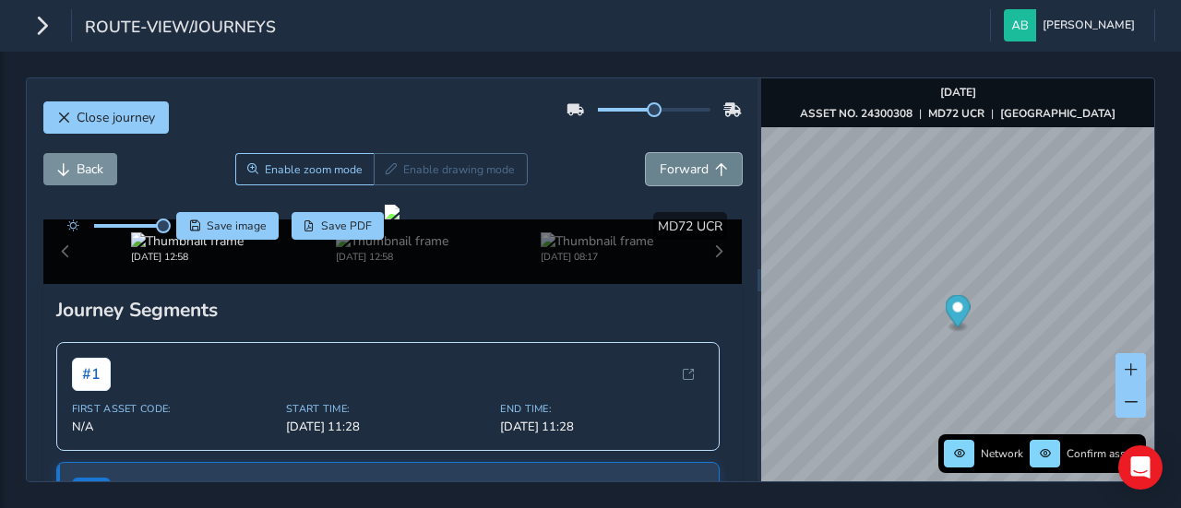
click at [687, 163] on span "Forward" at bounding box center [684, 170] width 49 height 18
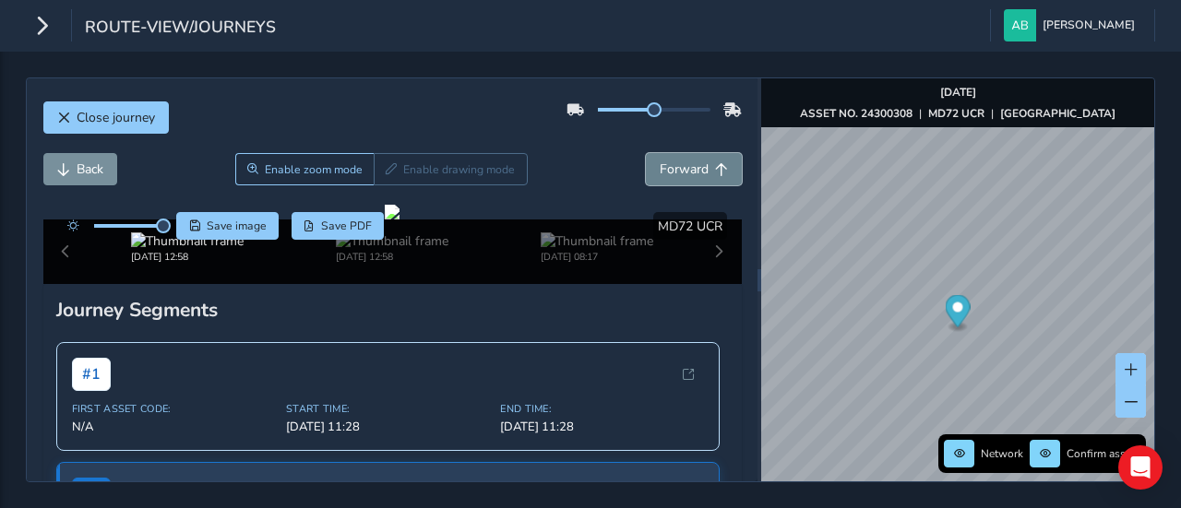
click at [687, 163] on span "Forward" at bounding box center [684, 170] width 49 height 18
click at [79, 168] on span "Back" at bounding box center [90, 170] width 27 height 18
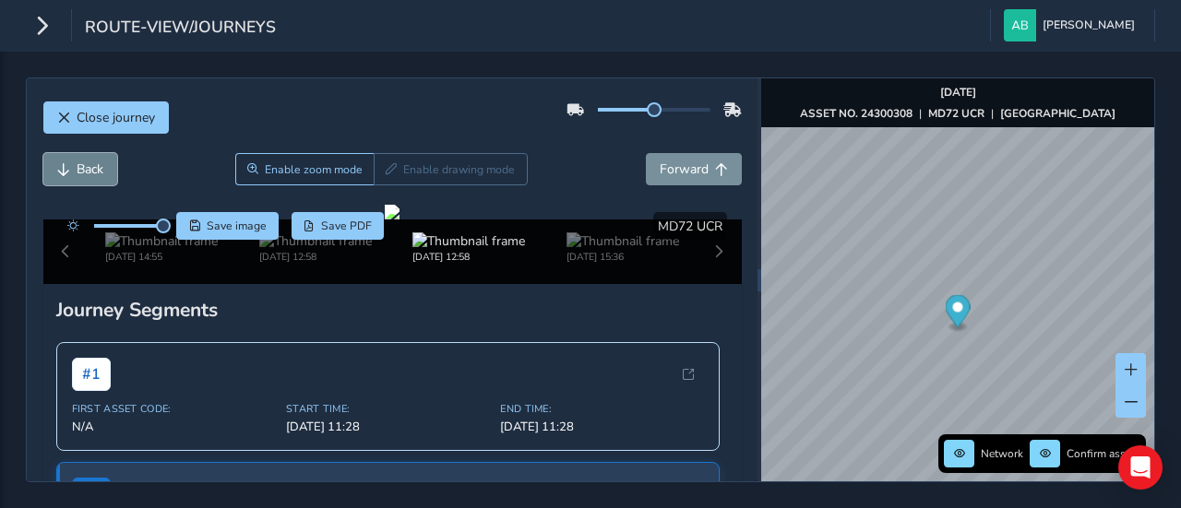
click at [79, 168] on span "Back" at bounding box center [90, 170] width 27 height 18
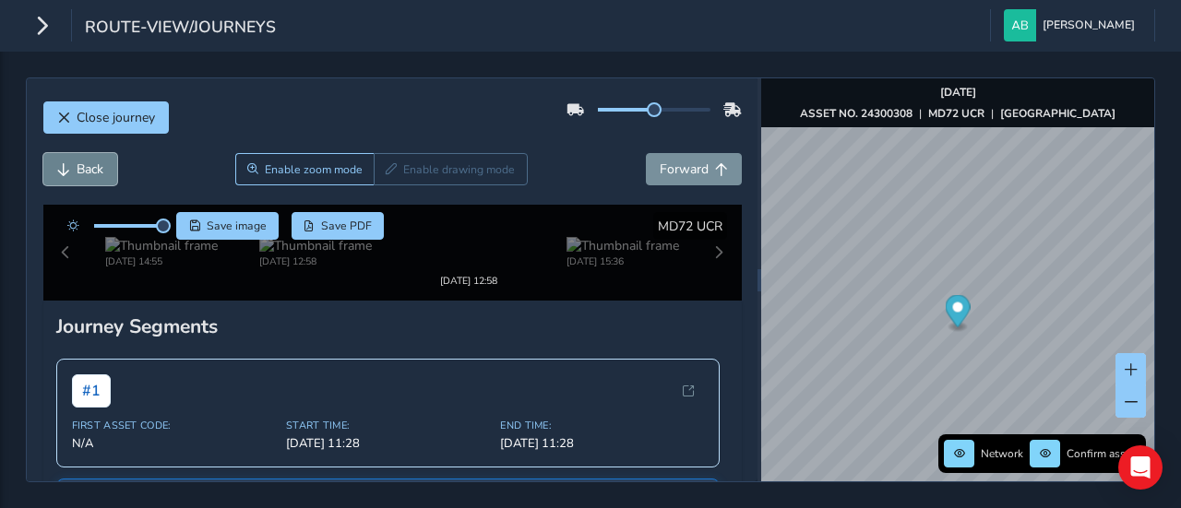
click at [79, 168] on span "Back" at bounding box center [90, 170] width 27 height 18
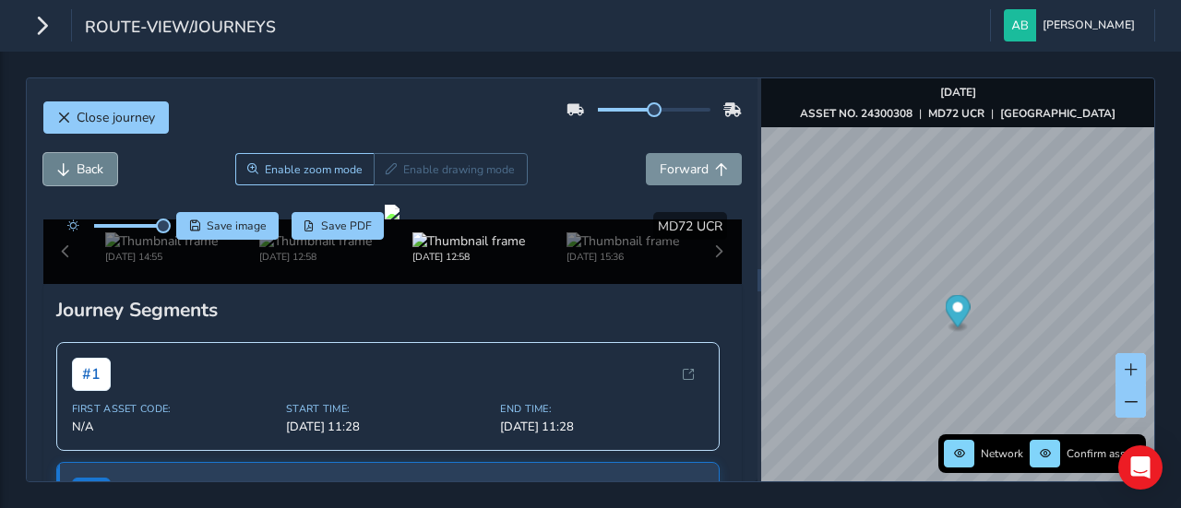
click at [79, 168] on span "Back" at bounding box center [90, 170] width 27 height 18
click at [78, 168] on span "Back" at bounding box center [90, 170] width 27 height 18
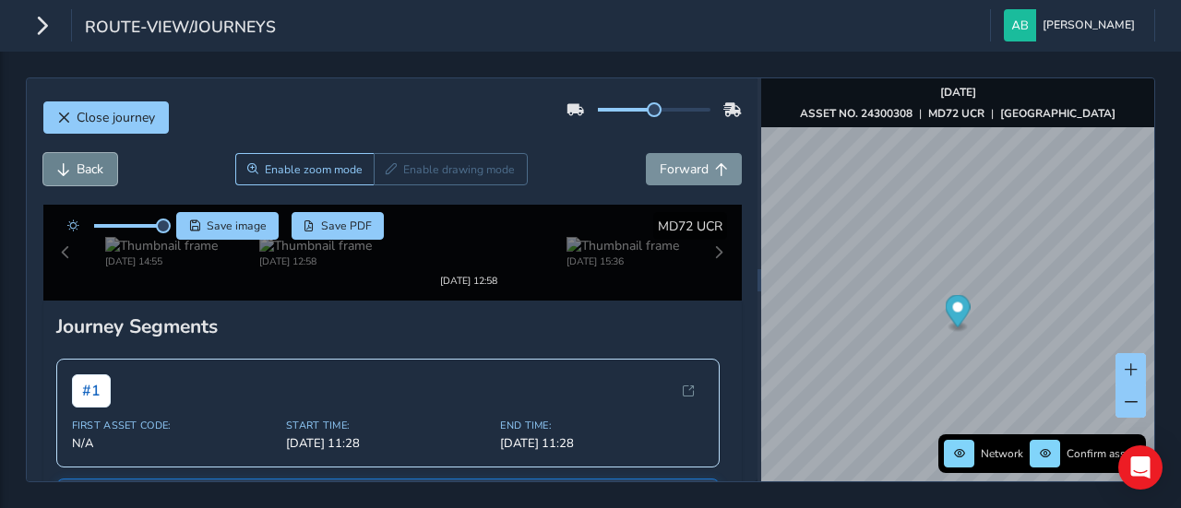
click at [78, 168] on span "Back" at bounding box center [90, 170] width 27 height 18
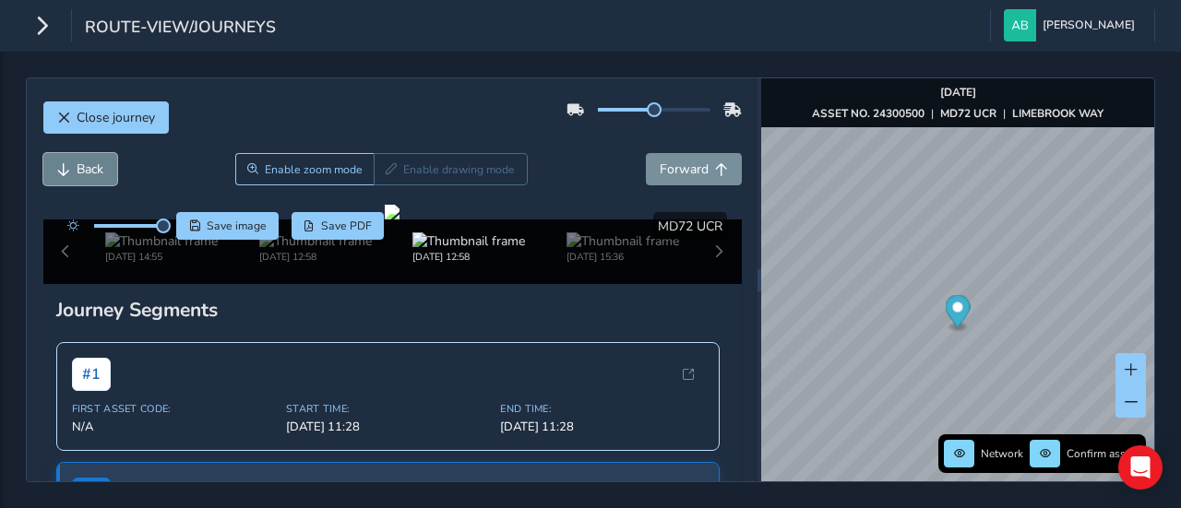
click at [78, 168] on span "Back" at bounding box center [90, 170] width 27 height 18
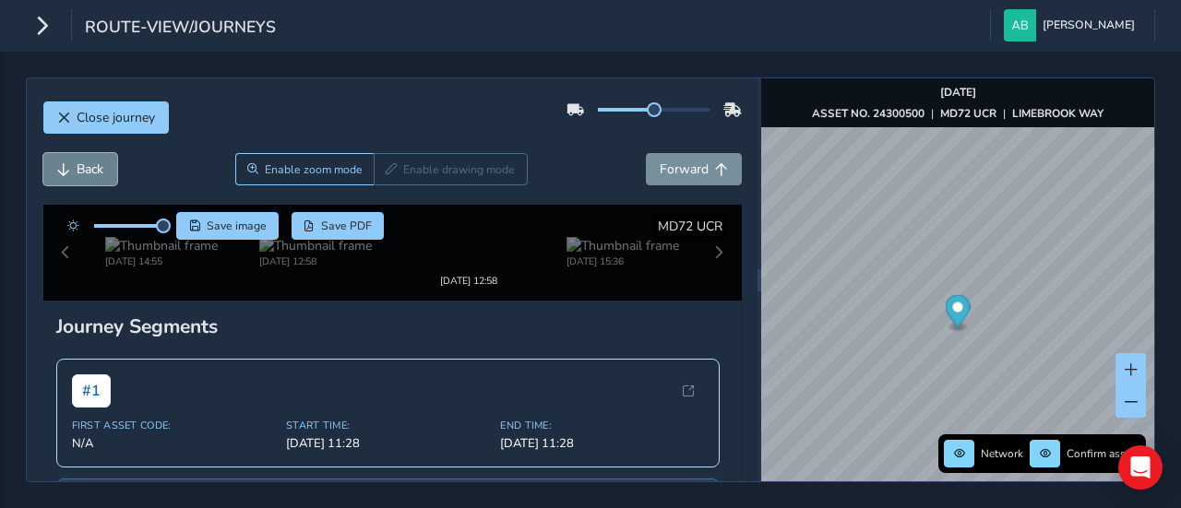
click at [78, 168] on span "Back" at bounding box center [90, 170] width 27 height 18
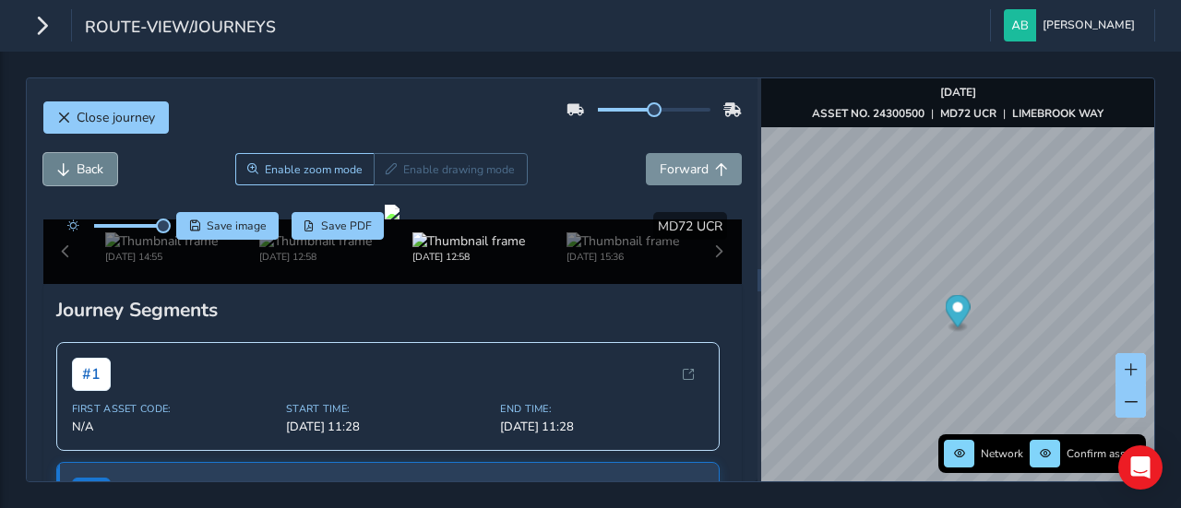
click at [78, 168] on span "Back" at bounding box center [90, 170] width 27 height 18
